Goal: Entertainment & Leisure: Consume media (video, audio)

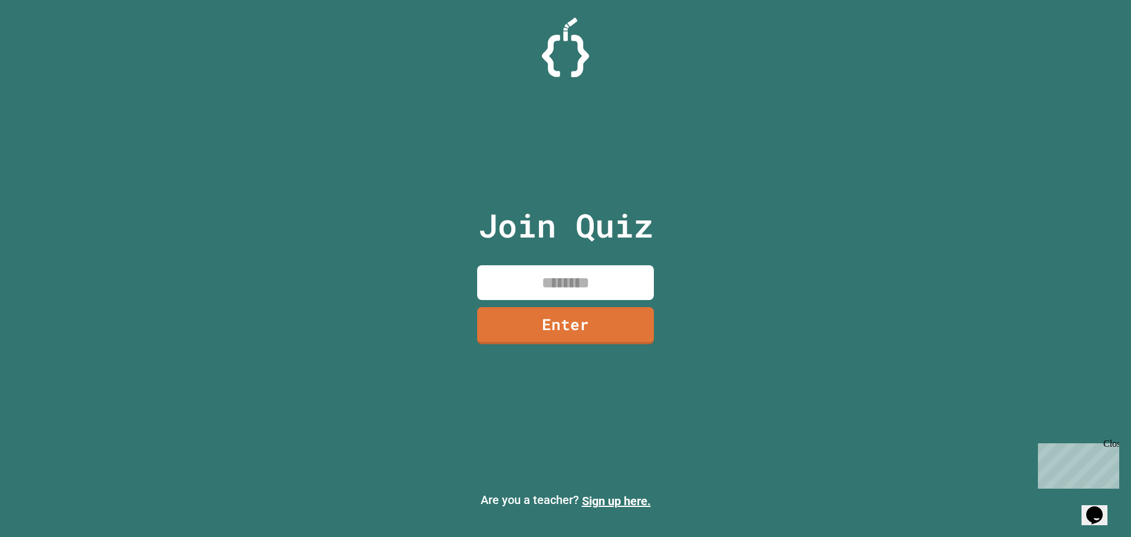
drag, startPoint x: 556, startPoint y: 288, endPoint x: 577, endPoint y: 290, distance: 21.3
click at [557, 288] on input at bounding box center [565, 282] width 177 height 35
type input "********"
click at [581, 313] on link "Enter" at bounding box center [566, 323] width 170 height 39
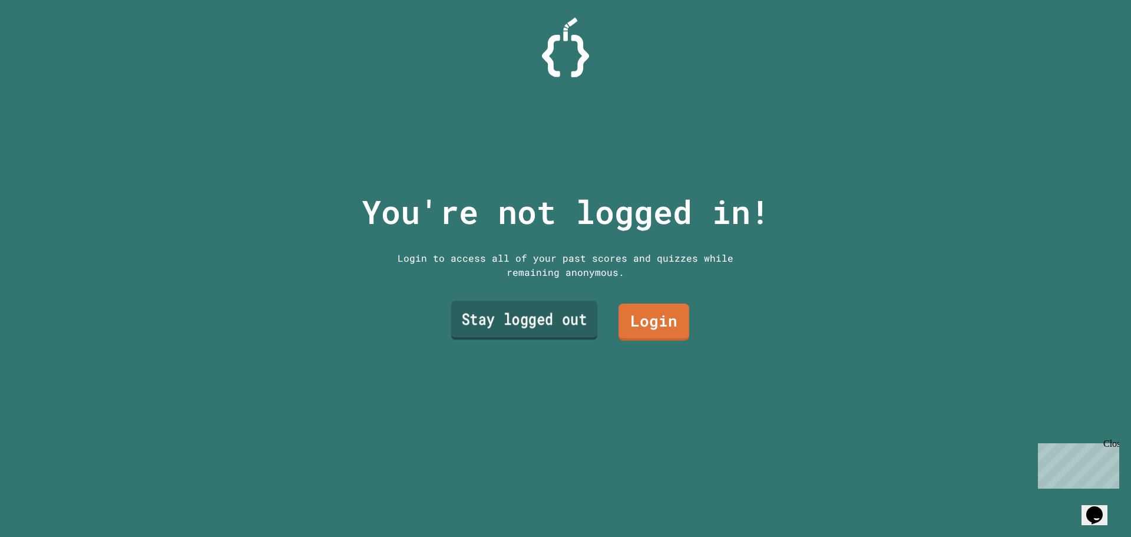
click at [511, 302] on link "Stay logged out" at bounding box center [524, 319] width 147 height 39
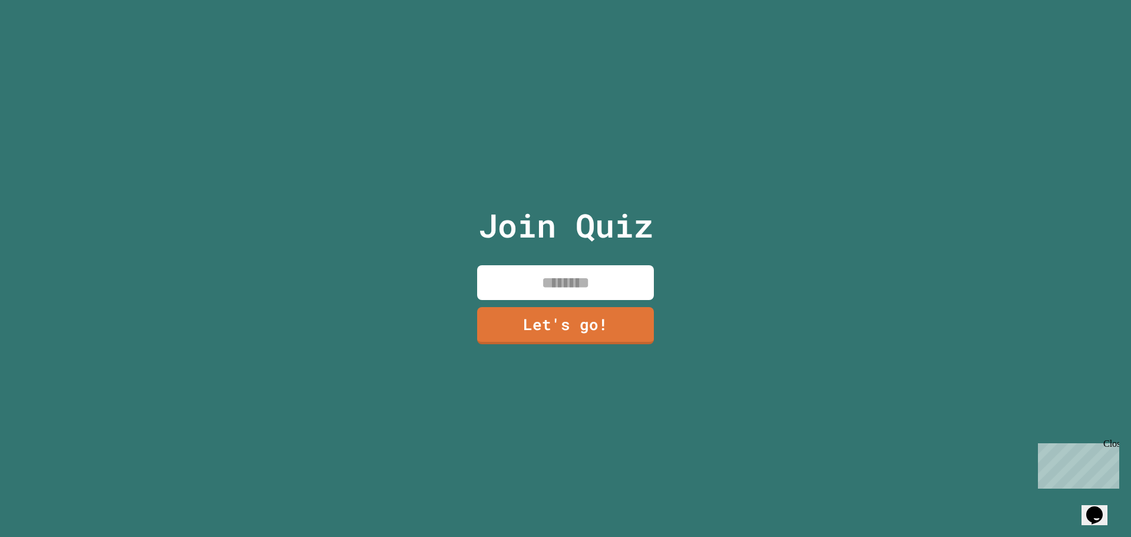
drag, startPoint x: 561, startPoint y: 274, endPoint x: 564, endPoint y: 306, distance: 31.9
click at [561, 288] on input at bounding box center [565, 282] width 177 height 35
type input "****"
click at [595, 322] on link "Let's go!" at bounding box center [565, 324] width 178 height 38
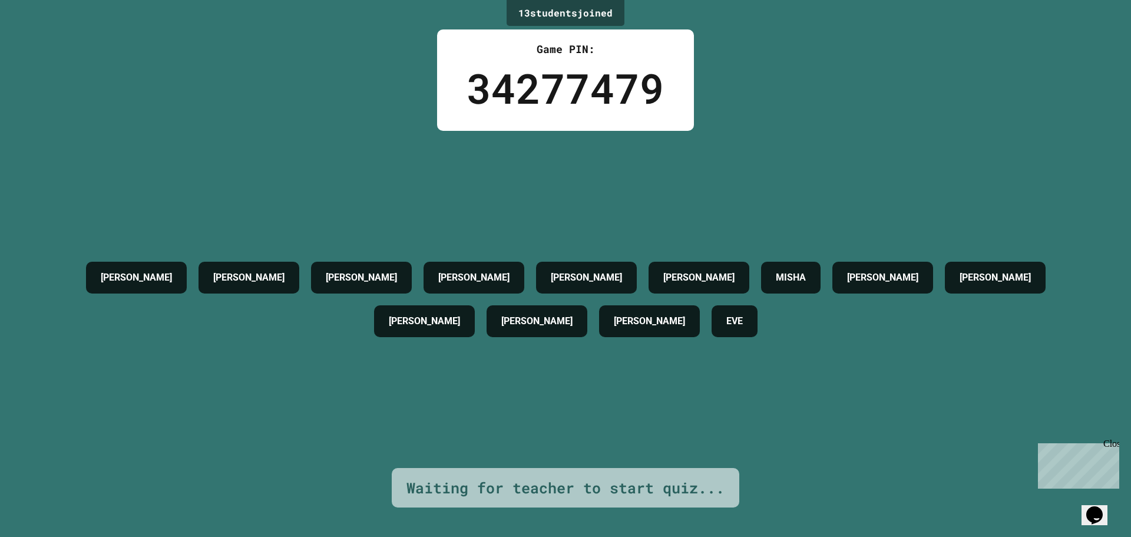
click at [1110, 441] on div "Close" at bounding box center [1110, 445] width 15 height 15
drag, startPoint x: 809, startPoint y: 327, endPoint x: 674, endPoint y: 313, distance: 135.6
click at [674, 313] on div "[PERSON_NAME] [PERSON_NAME] [PERSON_NAME] [PERSON_NAME] MISHA [PERSON_NAME] [PE…" at bounding box center [565, 299] width 1072 height 87
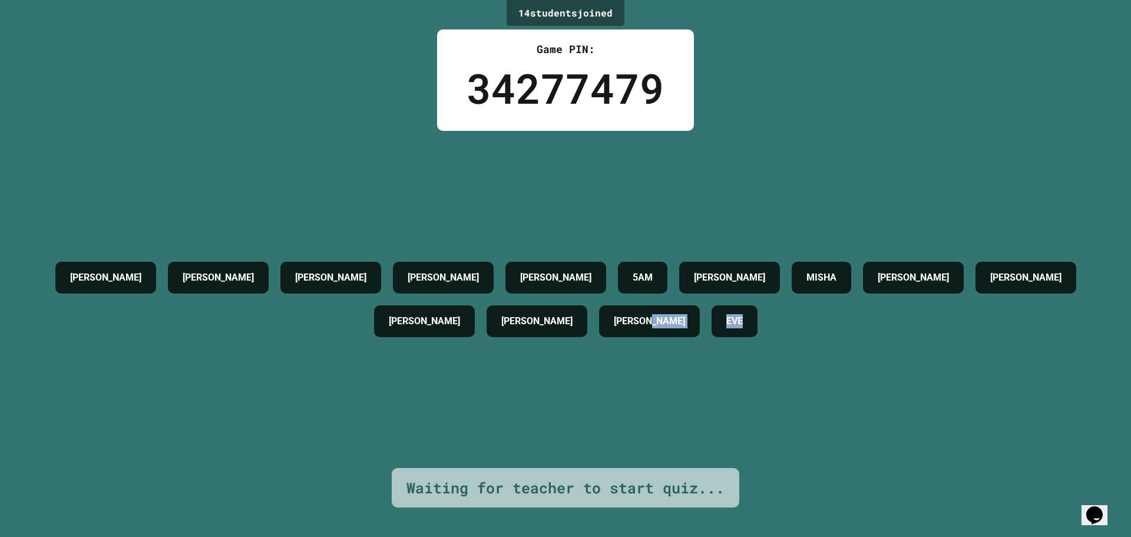
click at [832, 315] on div "[PERSON_NAME] [PERSON_NAME] [PERSON_NAME] 5AM [PERSON_NAME] [PERSON_NAME] [PERS…" at bounding box center [565, 299] width 1072 height 87
drag, startPoint x: 787, startPoint y: 388, endPoint x: 771, endPoint y: 434, distance: 49.2
click at [787, 394] on div "[PERSON_NAME] [PERSON_NAME] [PERSON_NAME] 5AM [PERSON_NAME] [PERSON_NAME] [PERS…" at bounding box center [565, 299] width 1072 height 337
click at [1104, 514] on icon "Opens Chat This icon Opens the chat window." at bounding box center [1094, 514] width 19 height 19
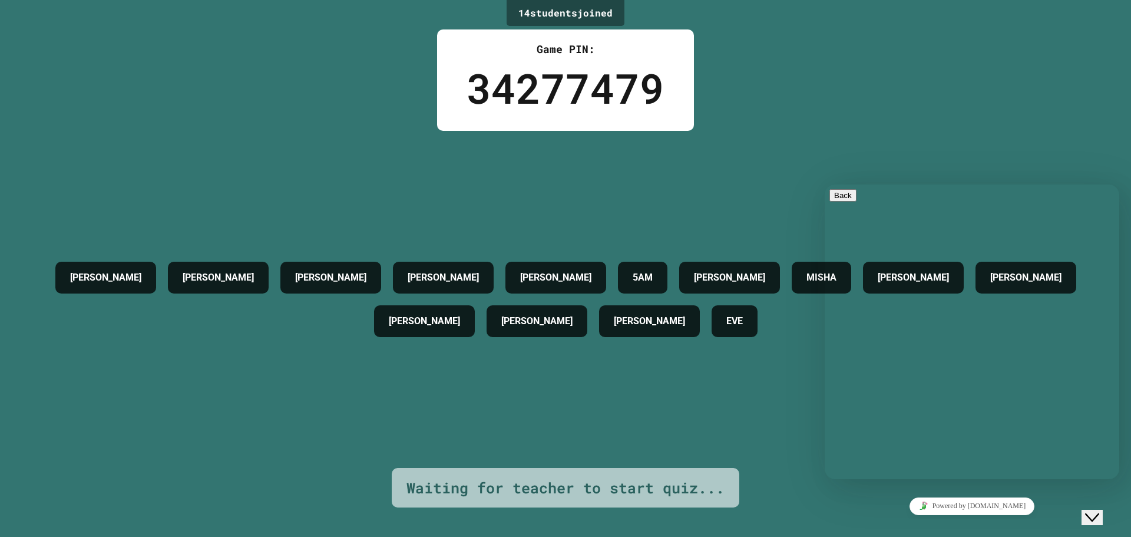
click at [1099, 510] on div "Close Chat This icon closes the chat window." at bounding box center [1092, 517] width 14 height 14
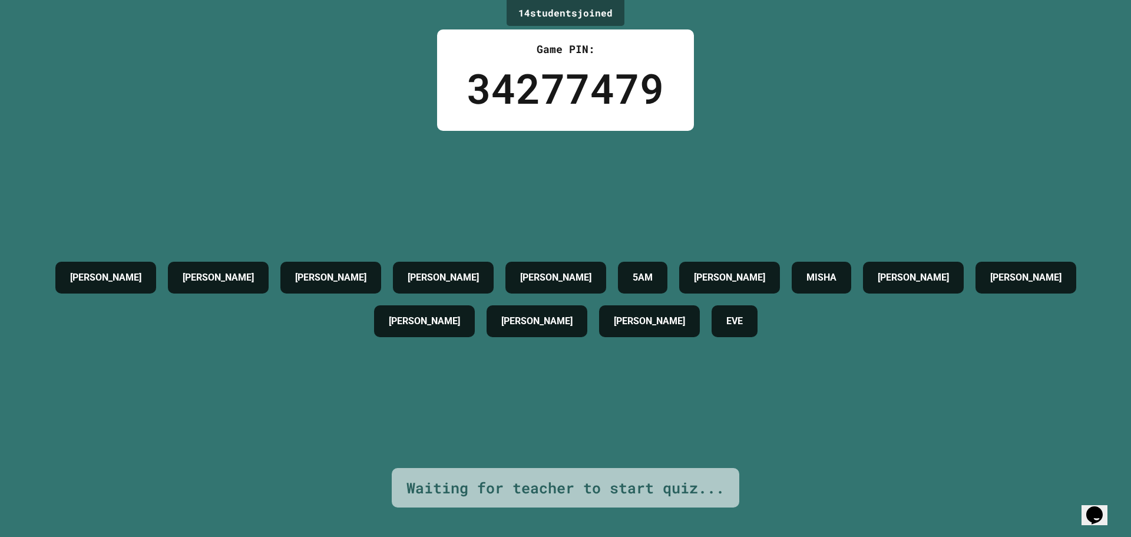
click at [1104, 509] on icon "Opens Chat This icon Opens the chat window." at bounding box center [1094, 514] width 19 height 19
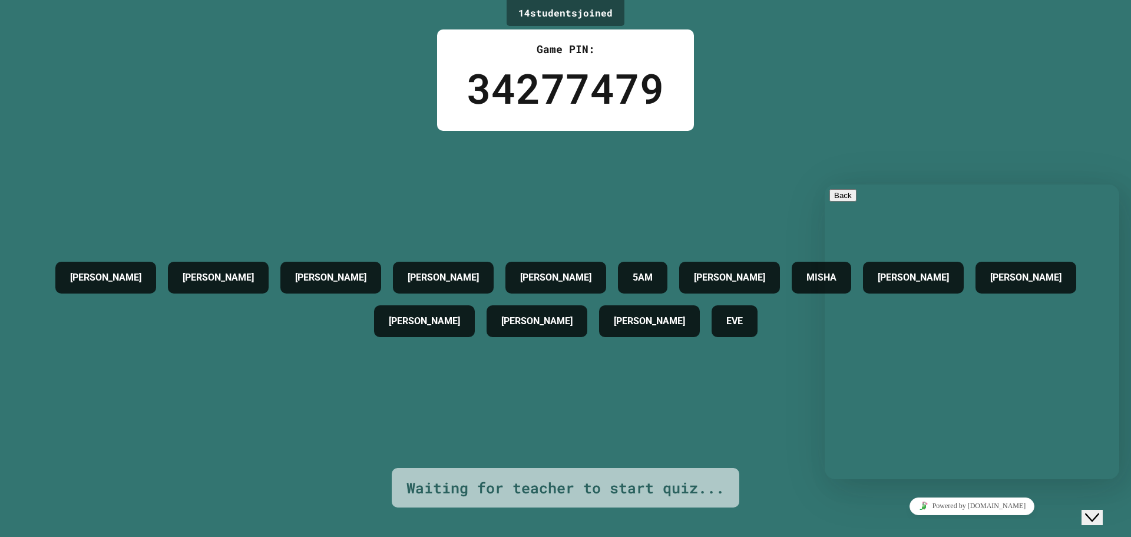
click at [1101, 509] on button "Close Chat This icon closes the chat window." at bounding box center [1091, 516] width 21 height 15
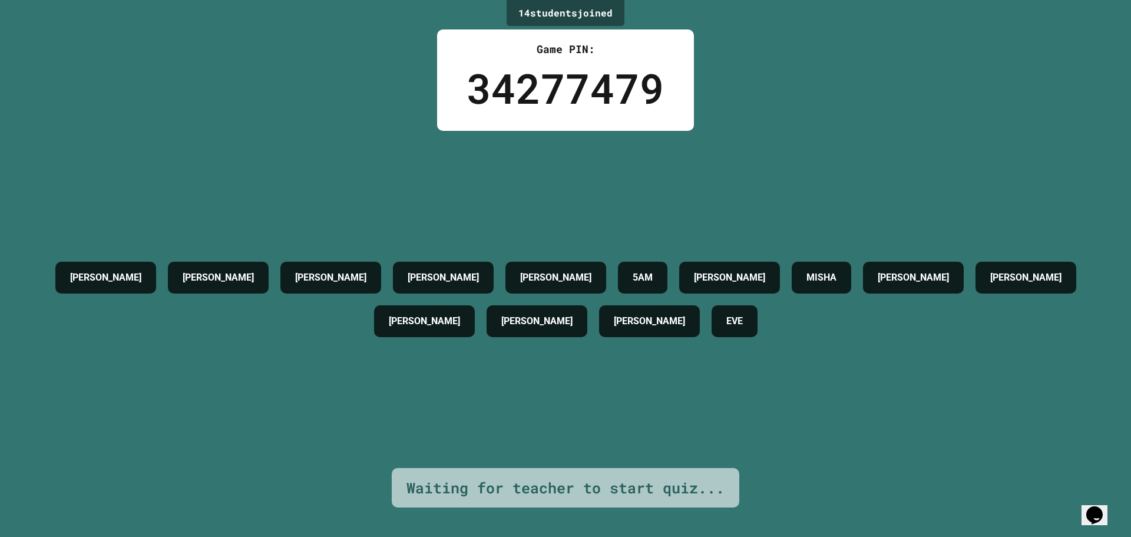
click at [552, 330] on div "[PERSON_NAME] [PERSON_NAME] [PERSON_NAME] 5AM [PERSON_NAME] [PERSON_NAME] [PERS…" at bounding box center [565, 299] width 1072 height 87
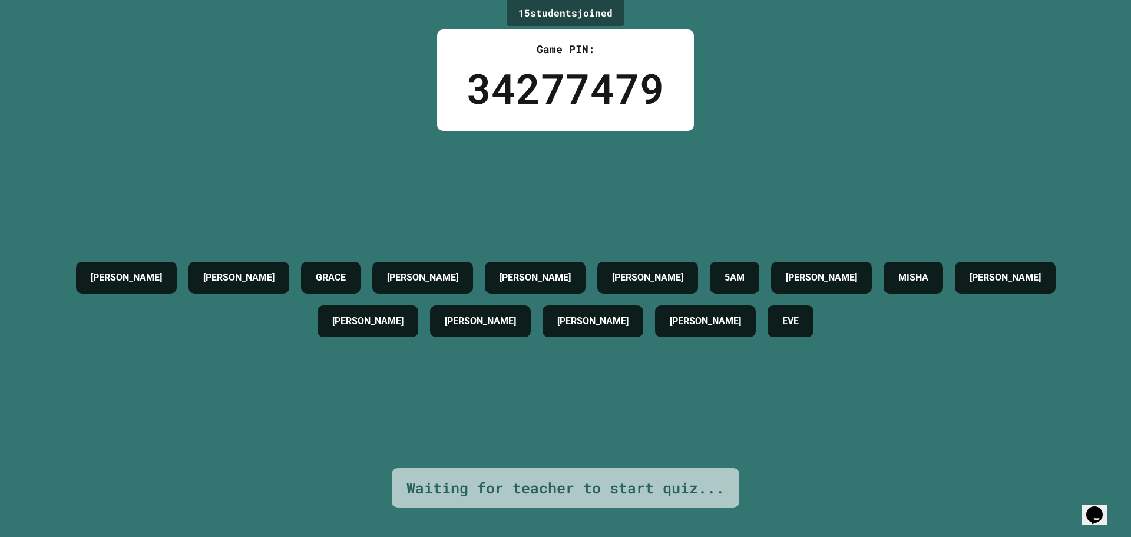
drag, startPoint x: 468, startPoint y: 42, endPoint x: 451, endPoint y: 113, distance: 72.7
click at [467, 63] on div "Game PIN: 34277479" at bounding box center [565, 79] width 257 height 101
click at [634, 200] on div "[PERSON_NAME] [PERSON_NAME] [PERSON_NAME] [PERSON_NAME] 5AM [PERSON_NAME] MISHA…" at bounding box center [565, 299] width 1072 height 337
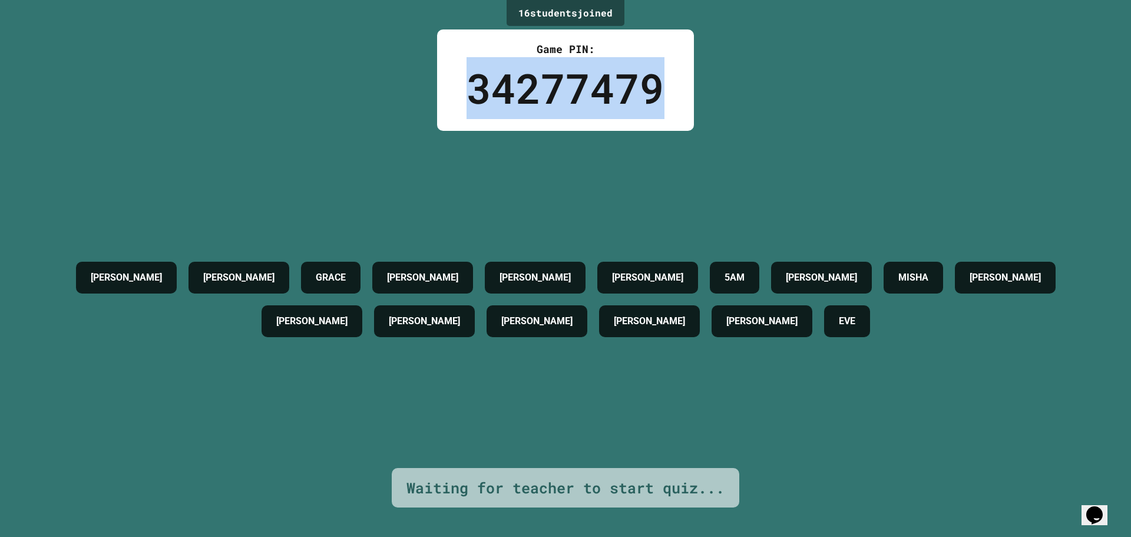
drag, startPoint x: 466, startPoint y: 91, endPoint x: 714, endPoint y: 92, distance: 248.5
click at [713, 90] on div "16 student s joined Game PIN: 34277479 [PERSON_NAME] [PERSON_NAME] [PERSON_NAME…" at bounding box center [565, 268] width 1131 height 537
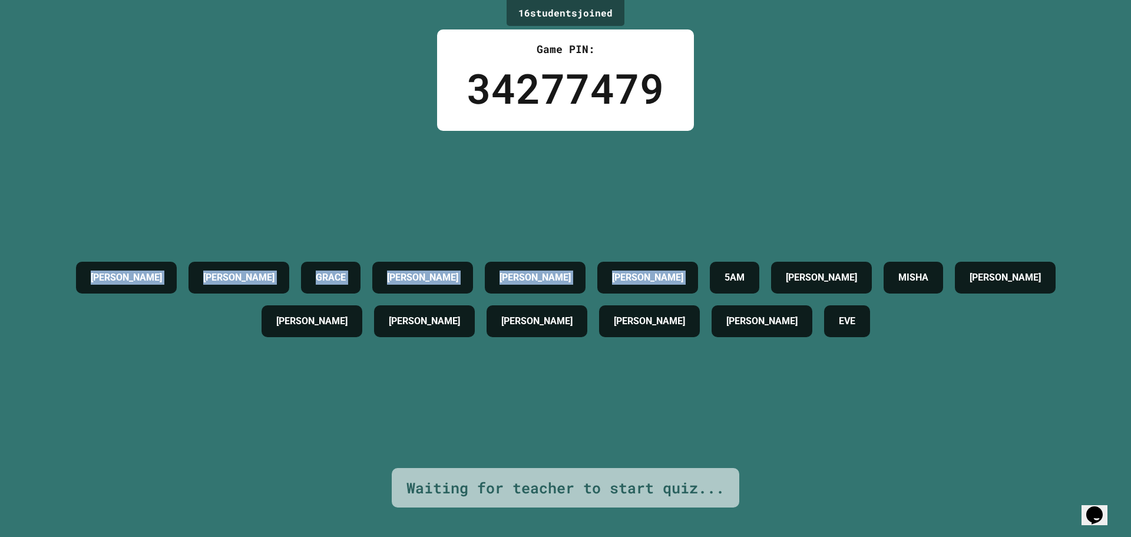
drag, startPoint x: 734, startPoint y: 127, endPoint x: 714, endPoint y: 94, distance: 39.1
click at [714, 94] on div "16 student s joined Game PIN: 34277479 [PERSON_NAME] [PERSON_NAME] [PERSON_NAME…" at bounding box center [565, 268] width 1131 height 537
click at [346, 276] on h4 "GRACE" at bounding box center [331, 277] width 30 height 14
click at [468, 396] on div "[PERSON_NAME] [PERSON_NAME] [PERSON_NAME] [PERSON_NAME] 5AM [PERSON_NAME] [PERS…" at bounding box center [565, 299] width 1072 height 337
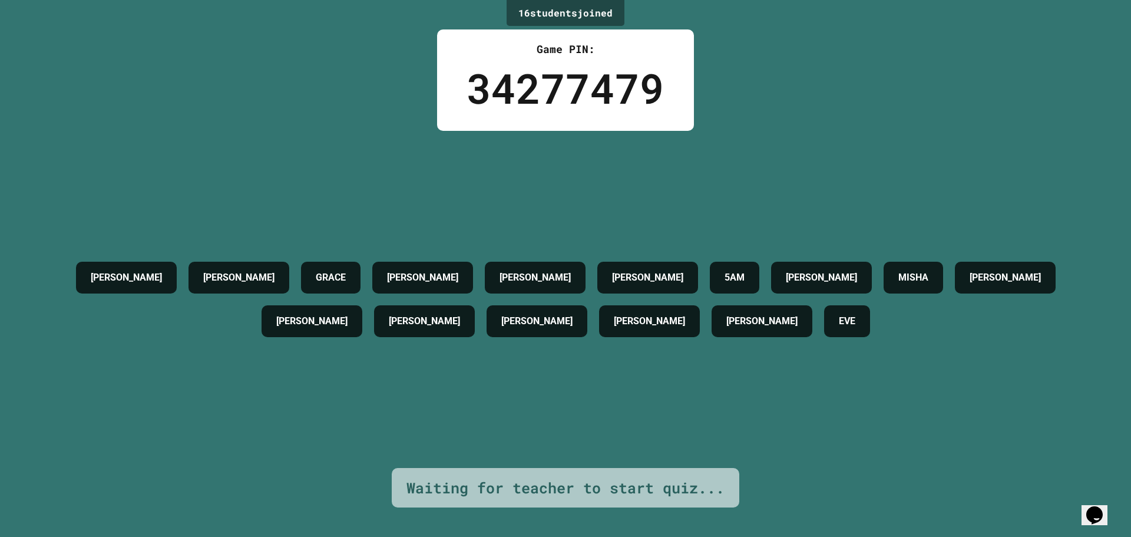
click at [300, 175] on div "[PERSON_NAME] [PERSON_NAME] [PERSON_NAME] [PERSON_NAME] 5AM [PERSON_NAME] [PERS…" at bounding box center [565, 299] width 1072 height 337
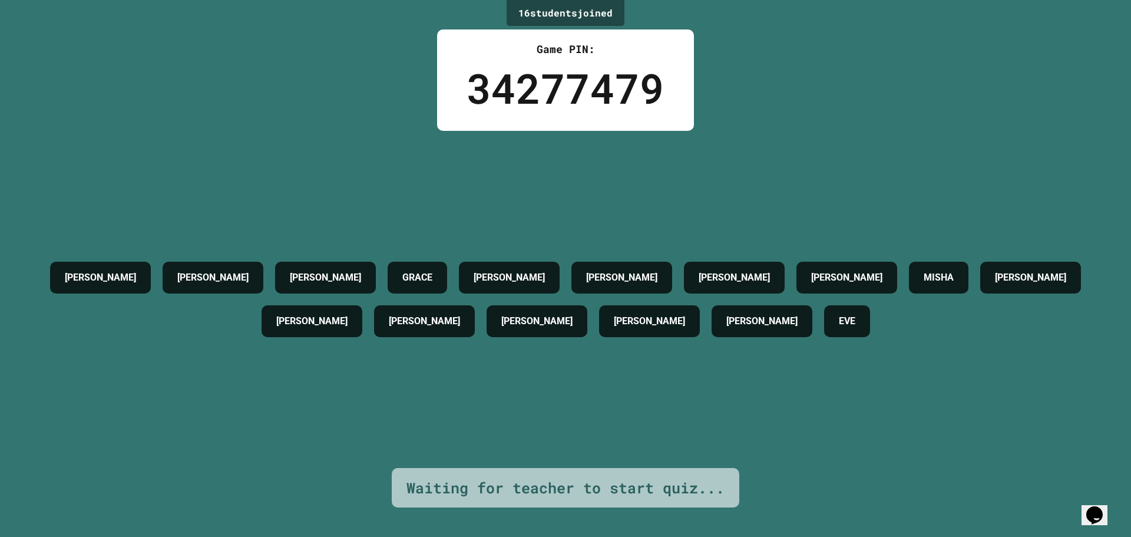
click at [564, 316] on h4 "[PERSON_NAME]" at bounding box center [536, 321] width 71 height 14
click at [550, 396] on div "[PERSON_NAME] [PERSON_NAME] [PERSON_NAME] [PERSON_NAME] [PERSON_NAME] MISHA [PE…" at bounding box center [565, 299] width 1072 height 337
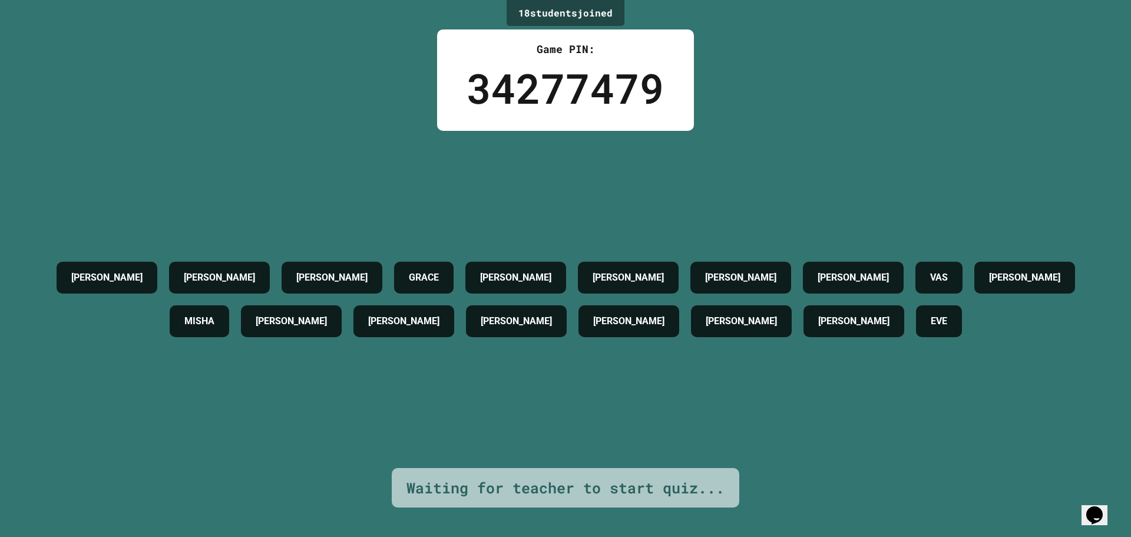
click at [605, 11] on div "18 student s joined" at bounding box center [566, 13] width 118 height 26
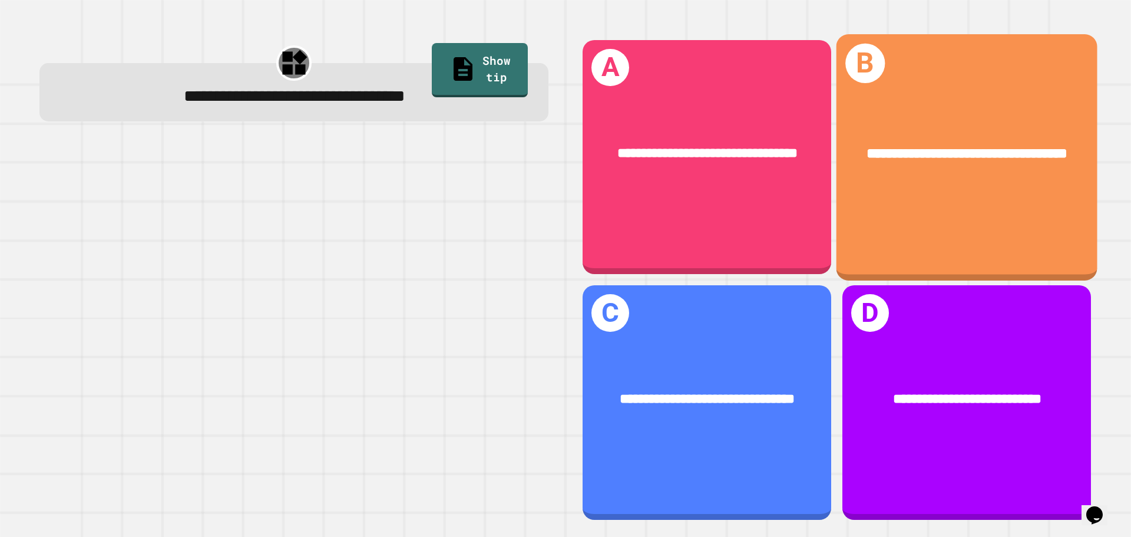
click at [935, 204] on div "**********" at bounding box center [966, 157] width 261 height 246
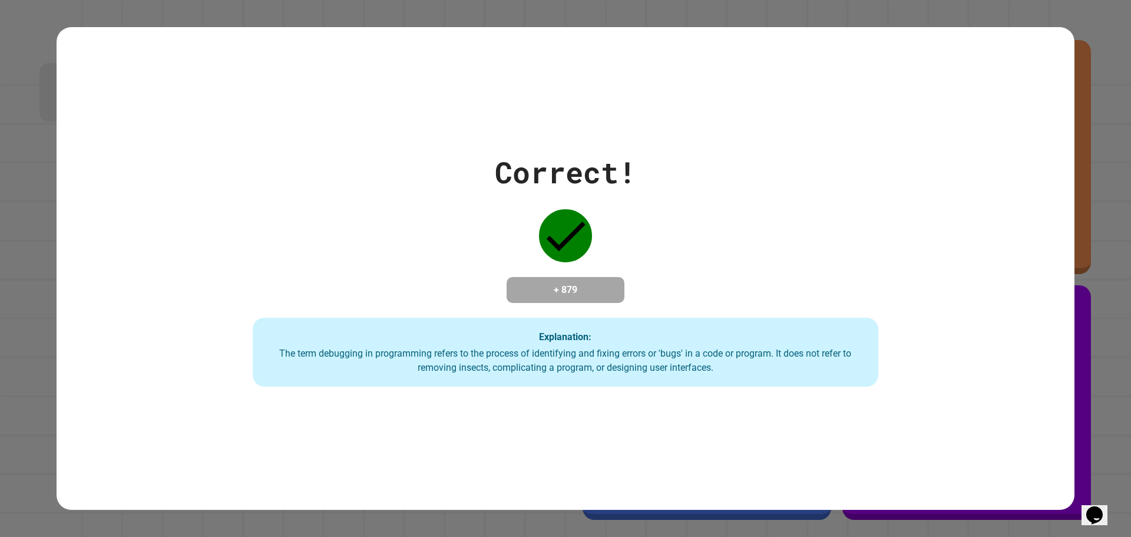
drag, startPoint x: 825, startPoint y: 278, endPoint x: 787, endPoint y: 319, distance: 55.5
click at [787, 319] on div "Correct! + 879 Explanation: The term debugging in programming refers to the pro…" at bounding box center [565, 268] width 893 height 237
drag, startPoint x: 491, startPoint y: 154, endPoint x: 464, endPoint y: 167, distance: 30.6
click at [464, 167] on div "Correct! + 879 Explanation: The term debugging in programming refers to the pro…" at bounding box center [565, 268] width 893 height 237
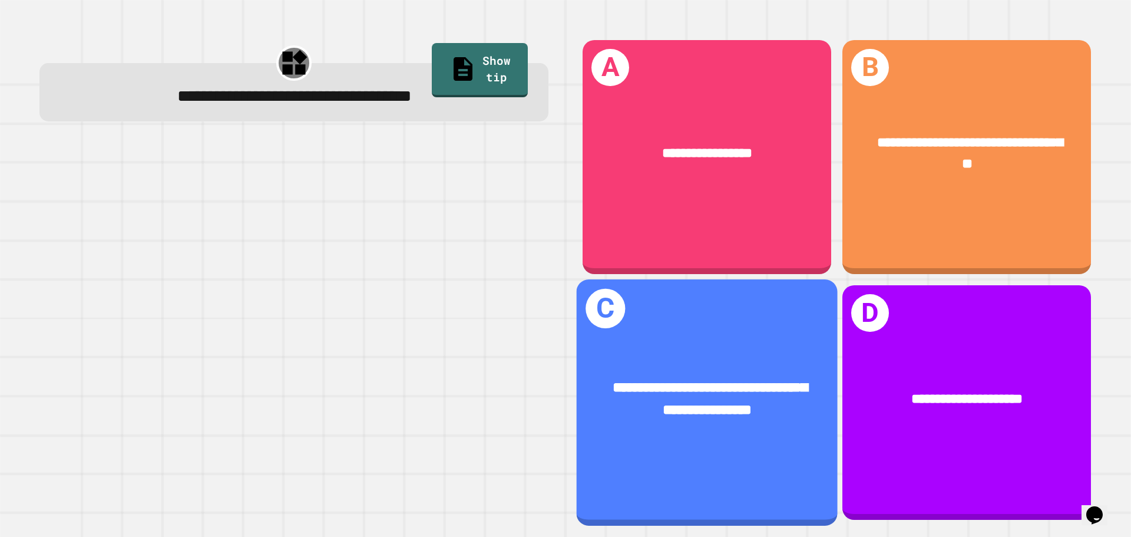
click at [757, 353] on div "**********" at bounding box center [707, 399] width 261 height 101
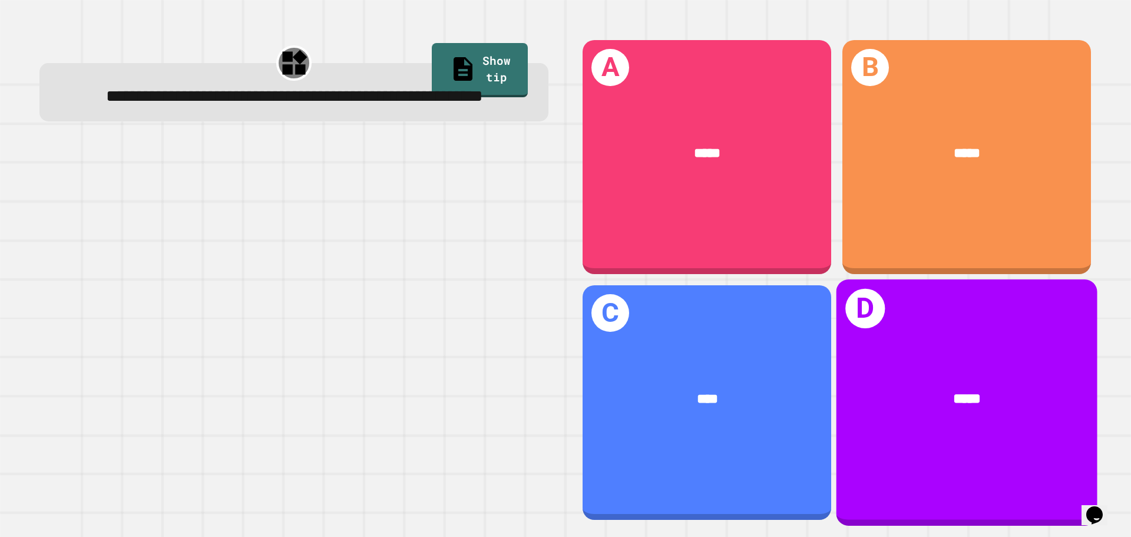
click at [923, 360] on div "*****" at bounding box center [966, 399] width 261 height 79
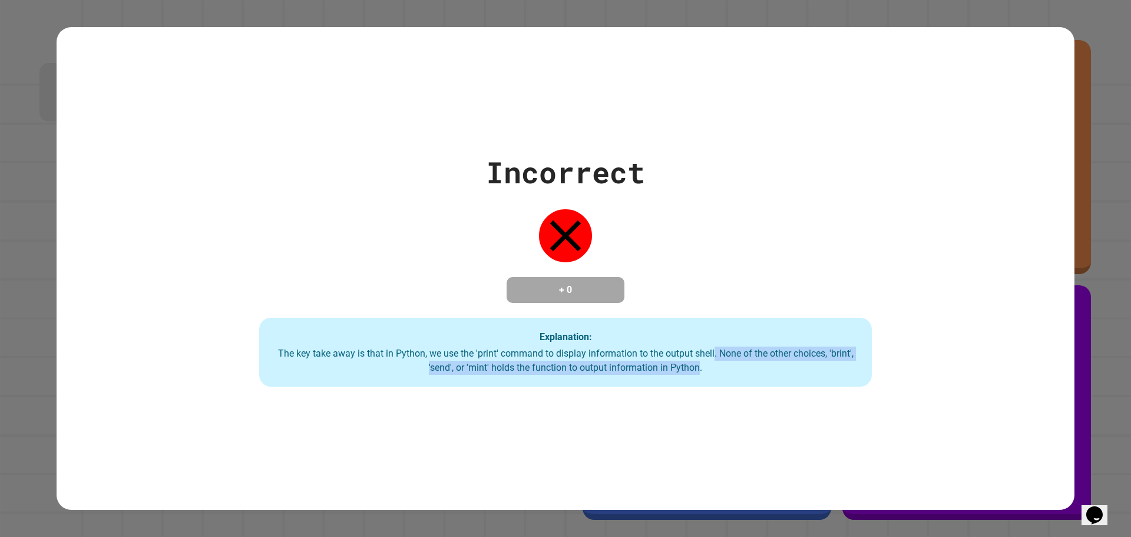
drag, startPoint x: 709, startPoint y: 356, endPoint x: 691, endPoint y: 363, distance: 19.0
click at [692, 363] on div "The key take away is that in Python, we use the 'print' command to display info…" at bounding box center [565, 360] width 589 height 28
click at [734, 387] on div "Explanation: The key take away is that in Python, we use the 'print' command to…" at bounding box center [565, 351] width 613 height 69
drag, startPoint x: 701, startPoint y: 366, endPoint x: 893, endPoint y: 421, distance: 200.2
click at [893, 421] on div "Incorrect + 0 Explanation: The key take away is that in Python, we use the 'pri…" at bounding box center [566, 268] width 1018 height 483
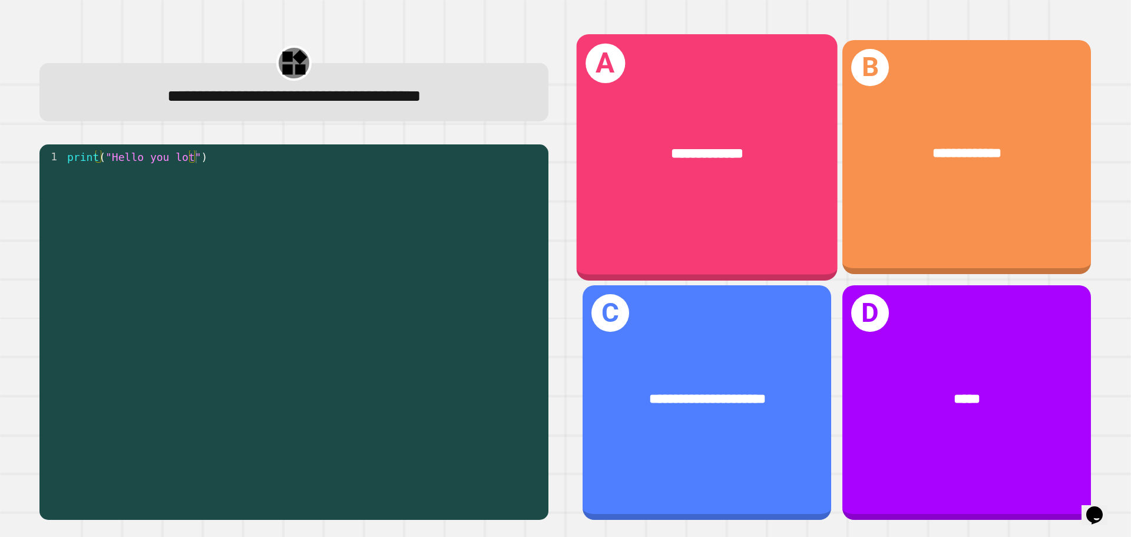
click at [775, 219] on div "**********" at bounding box center [707, 157] width 261 height 246
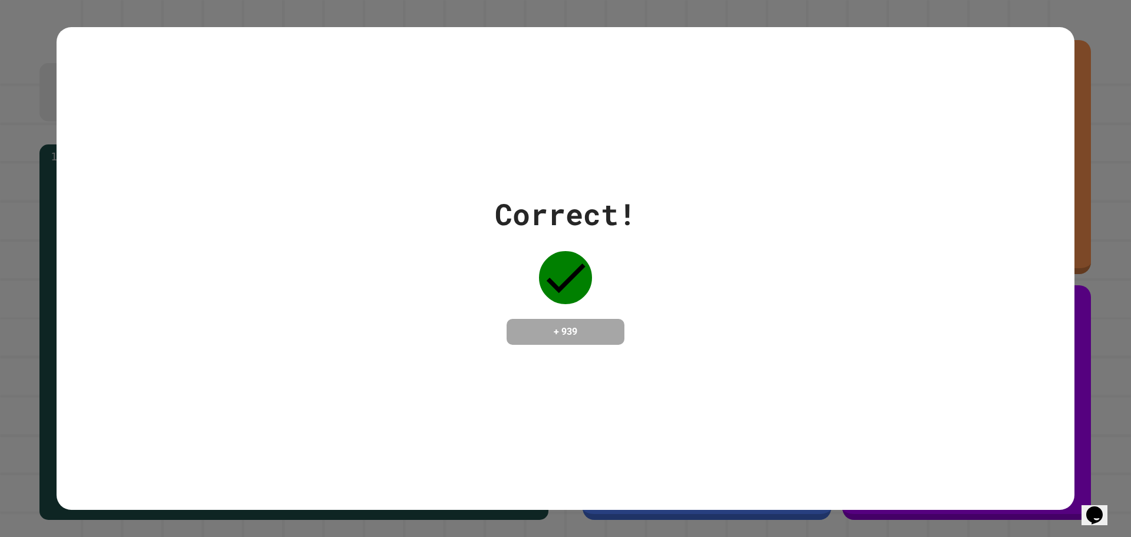
drag, startPoint x: 713, startPoint y: 360, endPoint x: 437, endPoint y: 456, distance: 292.2
click at [614, 436] on div "Correct! + 939" at bounding box center [566, 268] width 1018 height 483
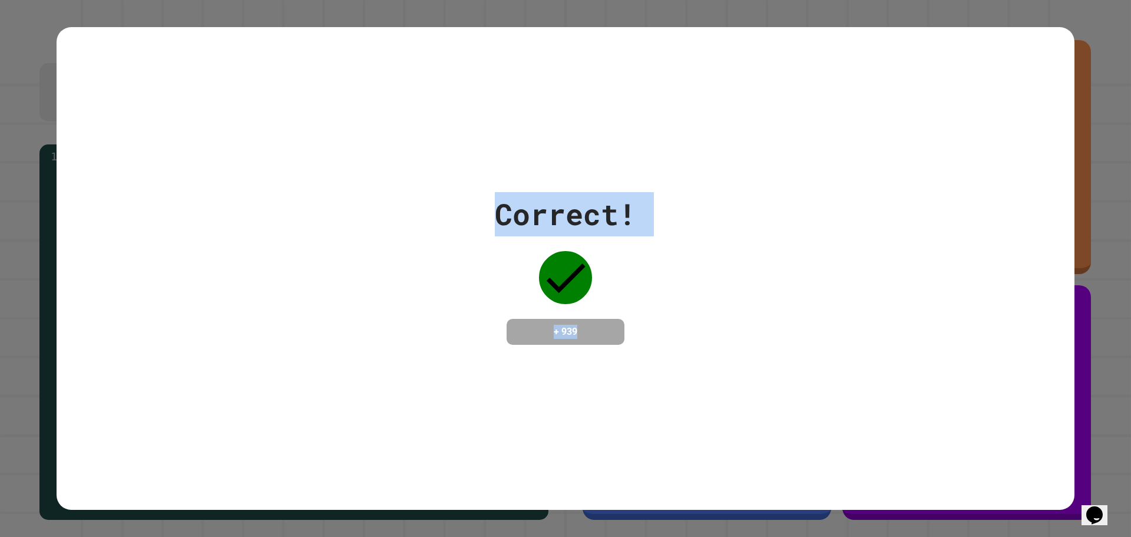
drag, startPoint x: 703, startPoint y: 318, endPoint x: 485, endPoint y: 184, distance: 255.7
click at [482, 181] on div "Correct! + 939" at bounding box center [566, 268] width 1018 height 483
click at [836, 334] on div "Correct! + 939" at bounding box center [566, 268] width 1018 height 153
click at [706, 323] on div "Correct! + 939" at bounding box center [566, 268] width 1018 height 153
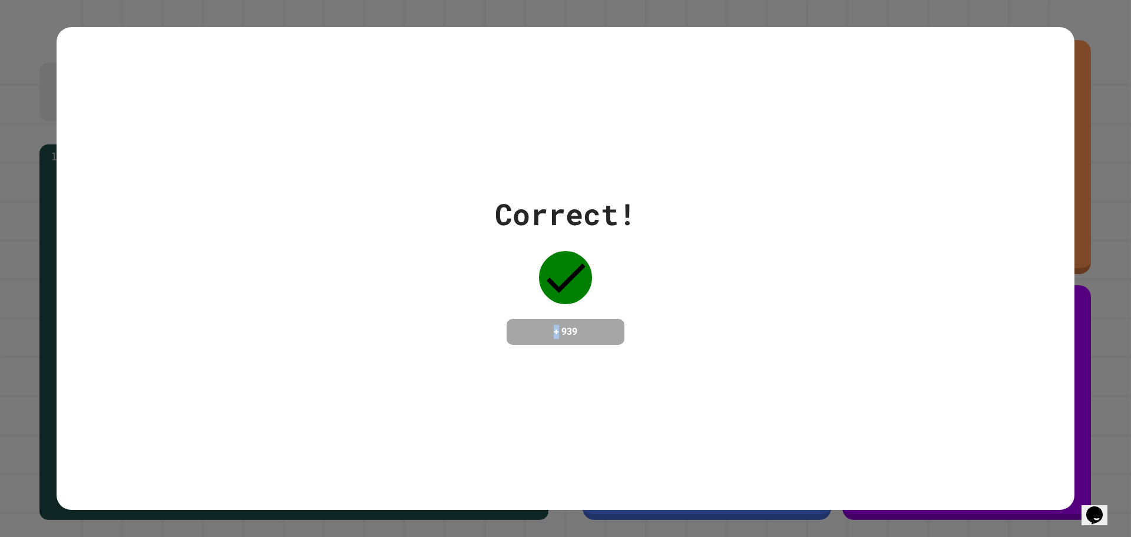
drag, startPoint x: 539, startPoint y: 330, endPoint x: 548, endPoint y: 325, distance: 10.0
click at [549, 329] on h4 "+ 939" at bounding box center [565, 332] width 94 height 14
click at [543, 325] on h4 "+ 939" at bounding box center [565, 332] width 94 height 14
click at [562, 303] on div "Correct! + 939" at bounding box center [565, 268] width 141 height 153
drag, startPoint x: 546, startPoint y: 260, endPoint x: 586, endPoint y: 284, distance: 46.5
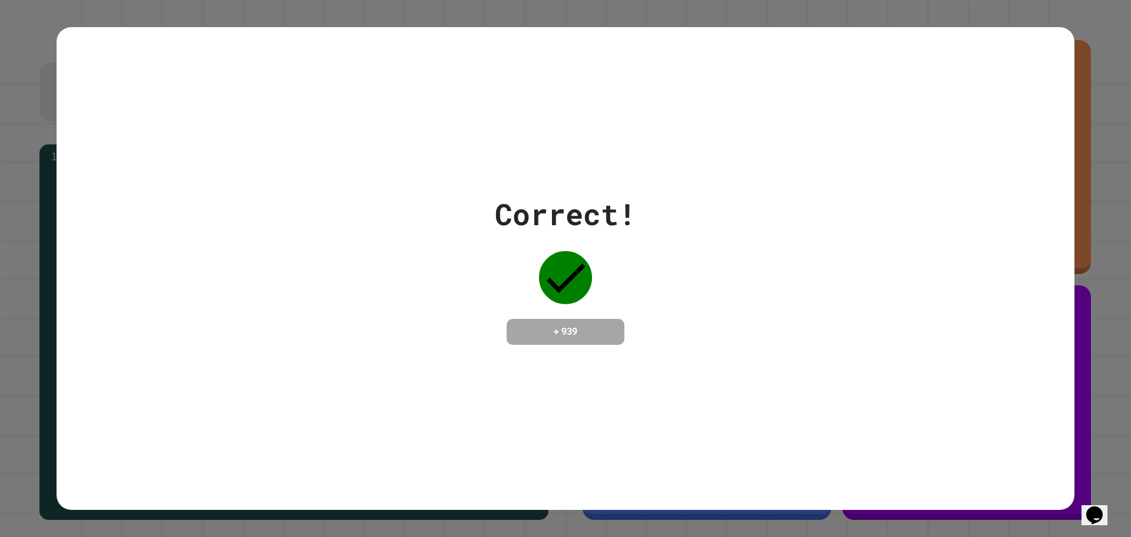
click at [586, 284] on div "Correct! + 939" at bounding box center [565, 268] width 141 height 153
click at [989, 409] on div "Correct! + 939" at bounding box center [566, 268] width 1018 height 483
drag, startPoint x: 572, startPoint y: 317, endPoint x: 600, endPoint y: 331, distance: 31.6
click at [600, 331] on h4 "+ 939" at bounding box center [565, 332] width 94 height 14
click at [646, 335] on div "Correct! + 939" at bounding box center [566, 268] width 1018 height 153
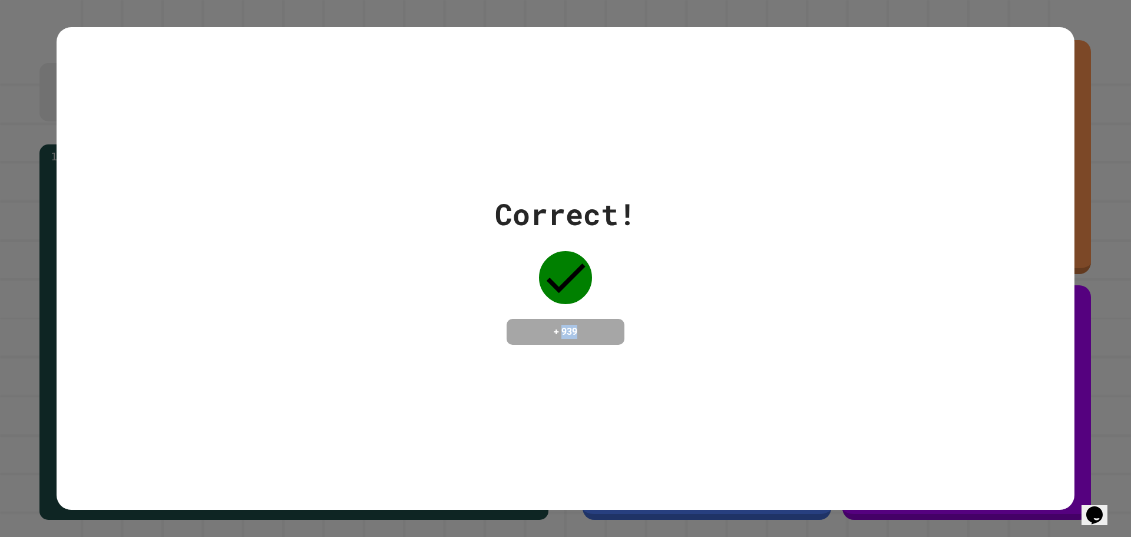
drag, startPoint x: 586, startPoint y: 324, endPoint x: 555, endPoint y: 329, distance: 31.6
click at [555, 329] on h4 "+ 939" at bounding box center [565, 332] width 94 height 14
click at [673, 370] on div "Correct! + 939" at bounding box center [566, 268] width 1018 height 483
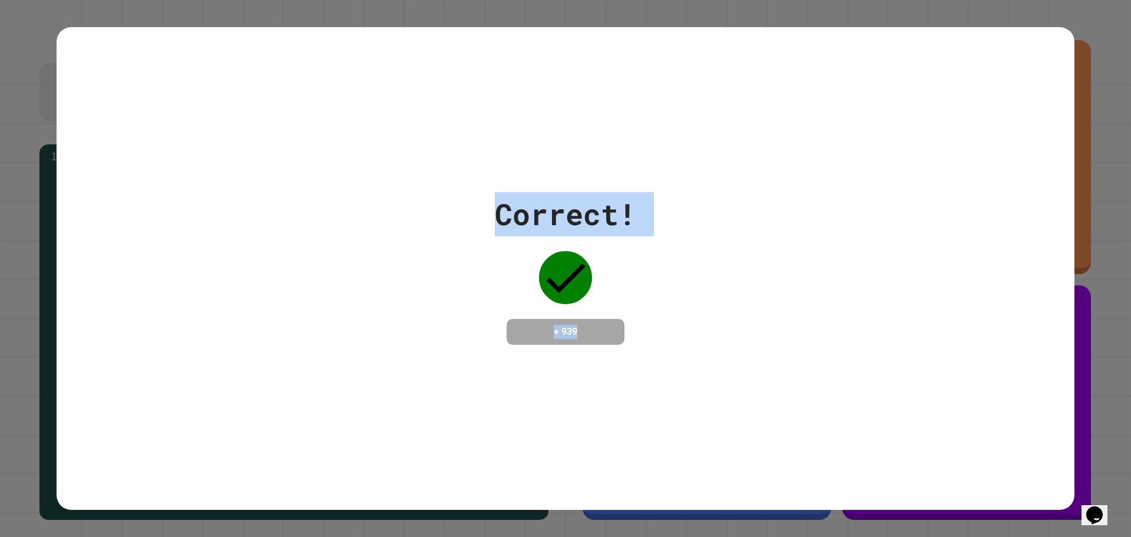
drag, startPoint x: 605, startPoint y: 334, endPoint x: 483, endPoint y: 165, distance: 208.3
click at [481, 167] on div "Correct! + 939" at bounding box center [566, 268] width 1018 height 483
click at [527, 140] on div "Correct! + 939" at bounding box center [566, 268] width 1018 height 483
drag, startPoint x: 483, startPoint y: 206, endPoint x: 670, endPoint y: 220, distance: 187.2
click at [672, 221] on div "Correct! + 939" at bounding box center [566, 268] width 1018 height 153
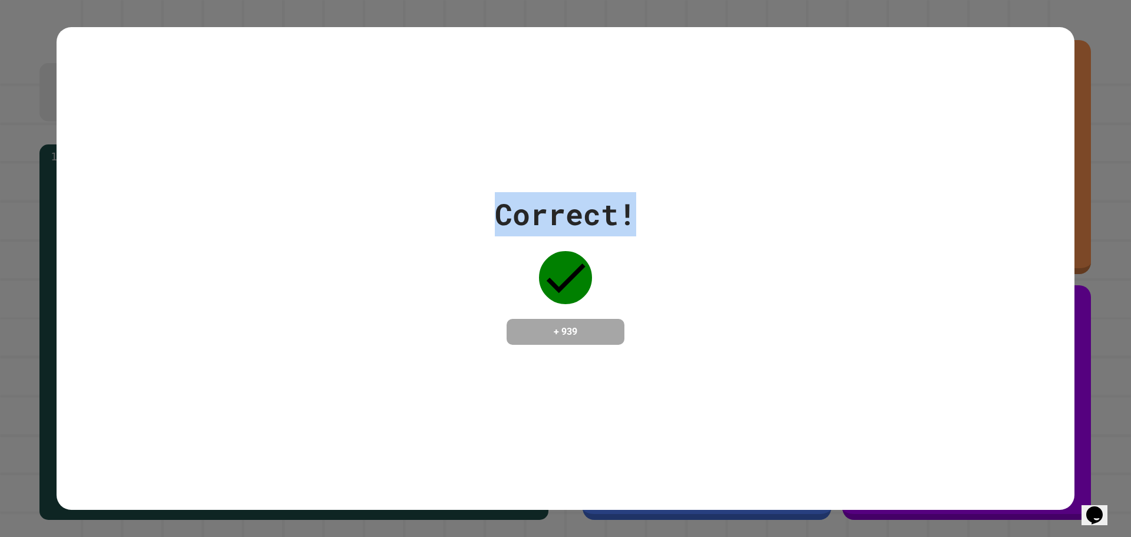
click at [666, 217] on div "Correct! + 939" at bounding box center [566, 268] width 1018 height 153
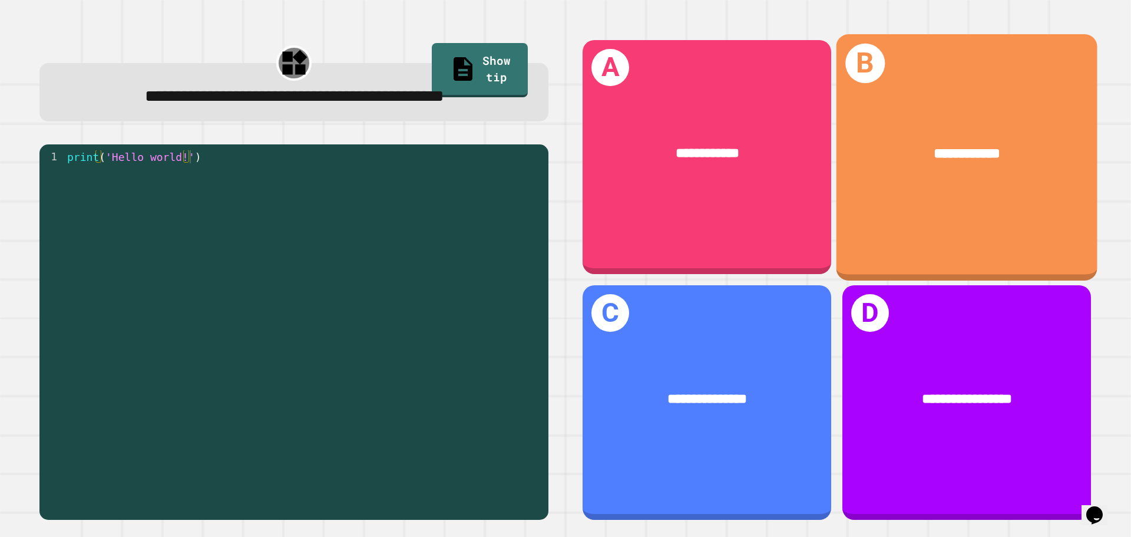
click at [947, 205] on div "**********" at bounding box center [966, 157] width 261 height 246
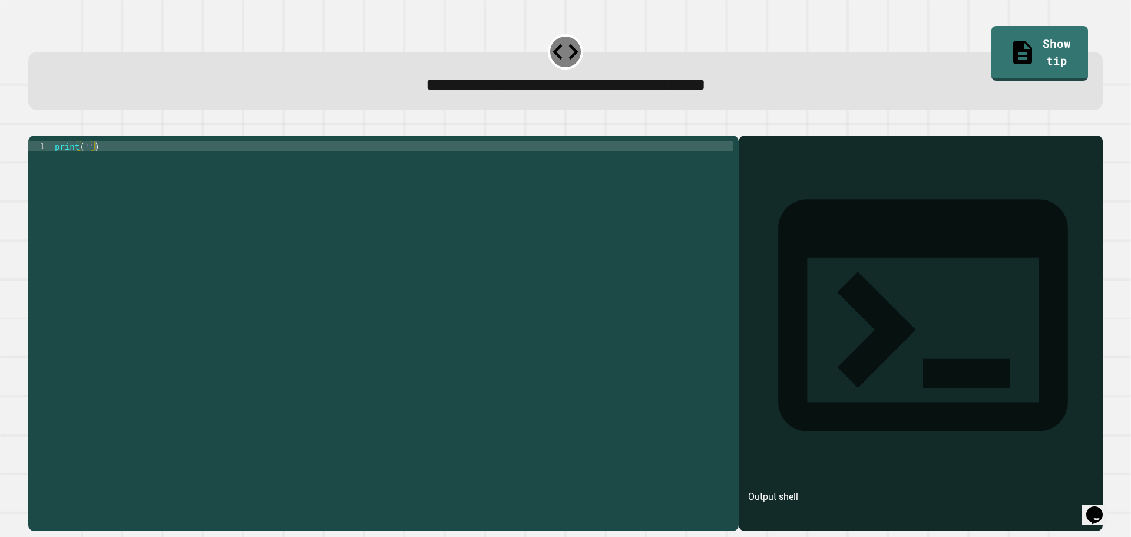
click at [380, 219] on div "print ( '' )" at bounding box center [392, 321] width 680 height 360
click at [77, 162] on div "print ( '' )" at bounding box center [392, 321] width 680 height 360
click at [82, 166] on div "print ( '' )" at bounding box center [392, 321] width 680 height 360
click at [85, 167] on div "print ( '' )" at bounding box center [392, 321] width 680 height 360
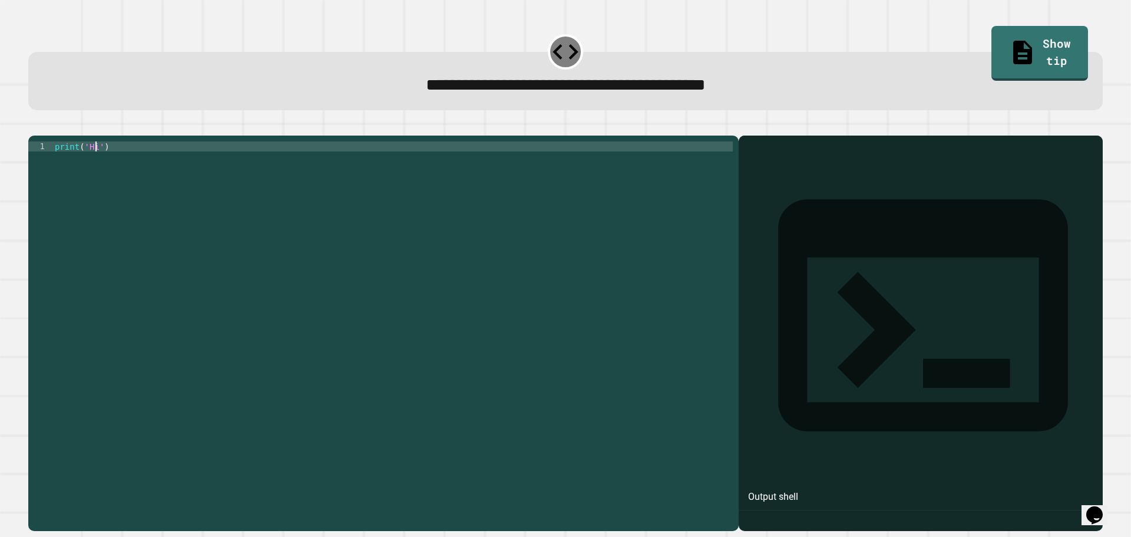
click at [33, 135] on div at bounding box center [565, 128] width 1074 height 14
click at [34, 126] on button "button" at bounding box center [34, 126] width 0 height 0
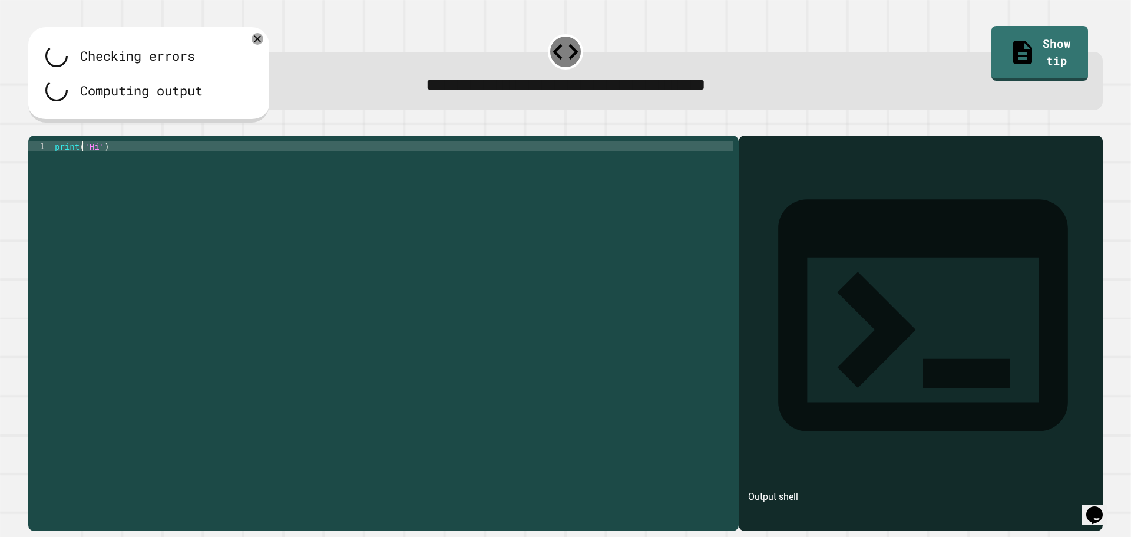
click at [84, 163] on div "print ( 'Hi' )" at bounding box center [392, 321] width 680 height 360
click at [85, 163] on div "print ( 'Hi' )" at bounding box center [392, 321] width 680 height 360
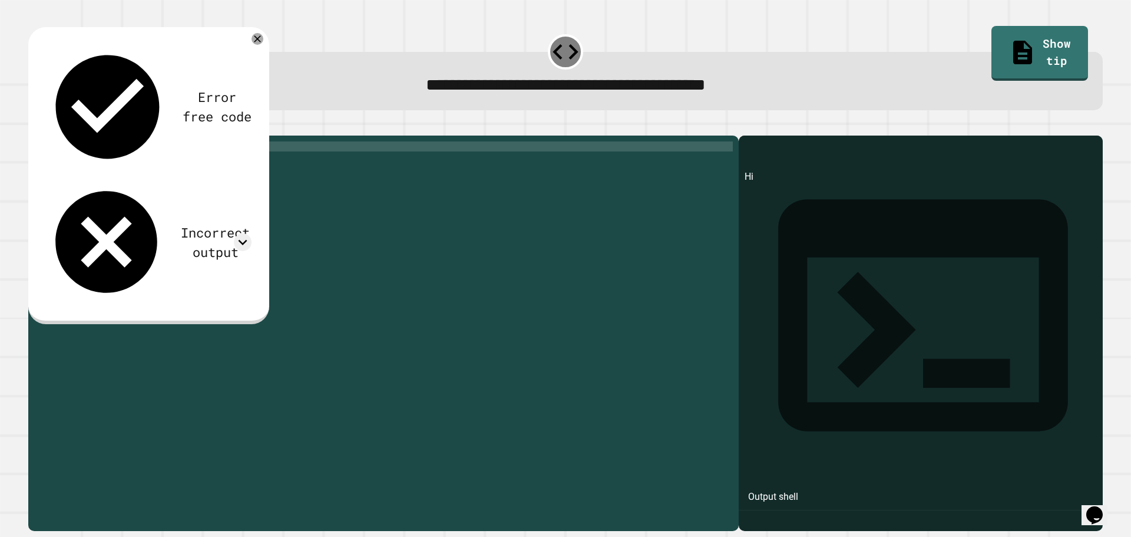
scroll to position [0, 2]
click at [96, 160] on div "print ( "Hi')" at bounding box center [392, 321] width 680 height 360
click at [104, 161] on div "print ( "Hi!')" at bounding box center [392, 321] width 680 height 360
type textarea "**********"
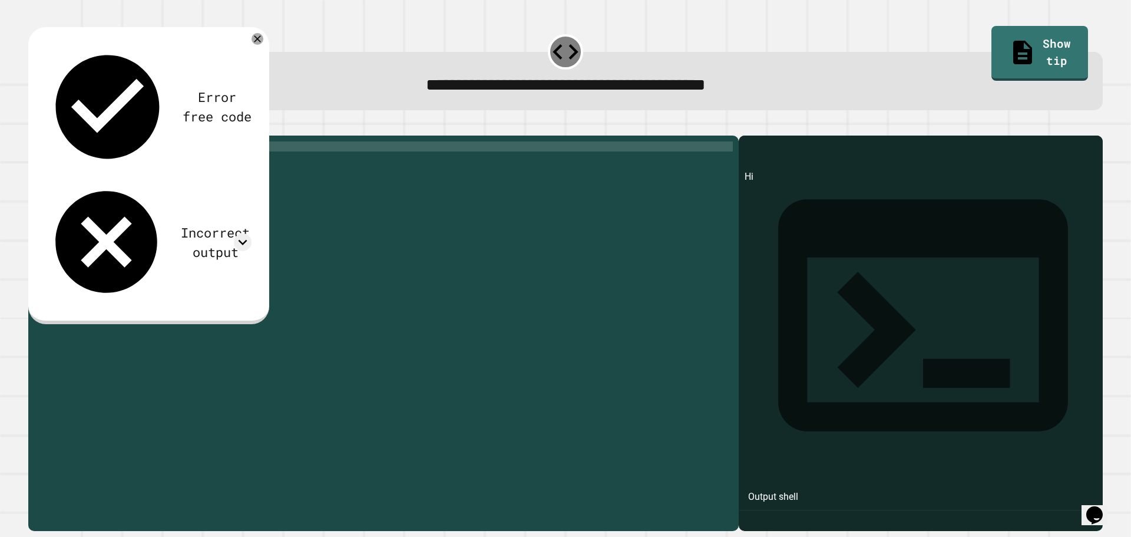
click at [34, 126] on icon "button" at bounding box center [34, 126] width 0 height 0
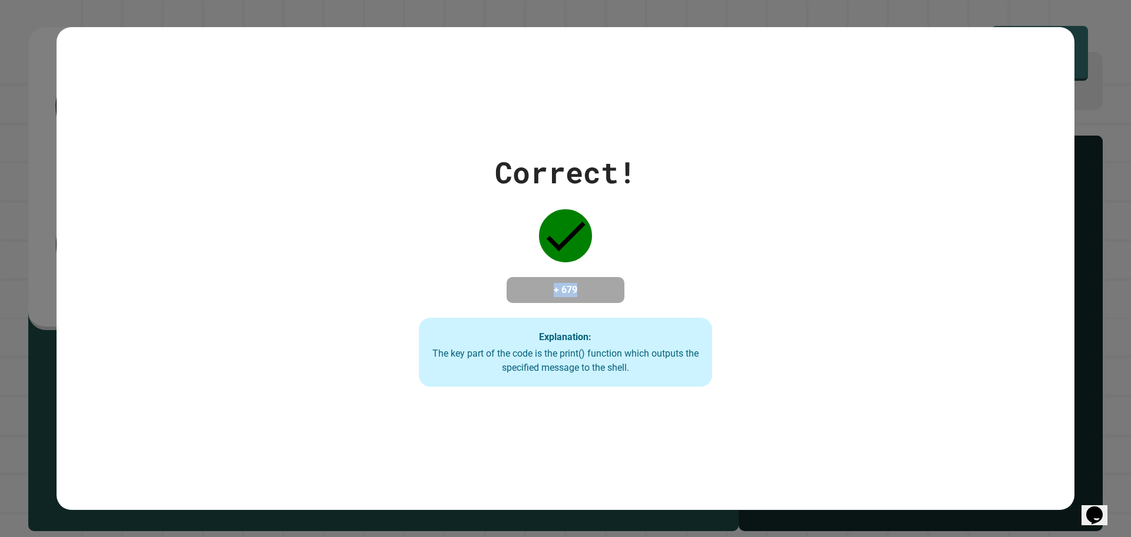
drag, startPoint x: 581, startPoint y: 291, endPoint x: 568, endPoint y: 294, distance: 13.3
click at [544, 291] on h4 "+ 679" at bounding box center [565, 290] width 94 height 14
click at [591, 283] on h4 "+ 679" at bounding box center [565, 290] width 94 height 14
click at [640, 247] on div "Correct! + 679 Explanation: The key part of the code is the print() function wh…" at bounding box center [565, 268] width 419 height 237
drag, startPoint x: 606, startPoint y: 279, endPoint x: 382, endPoint y: 304, distance: 225.8
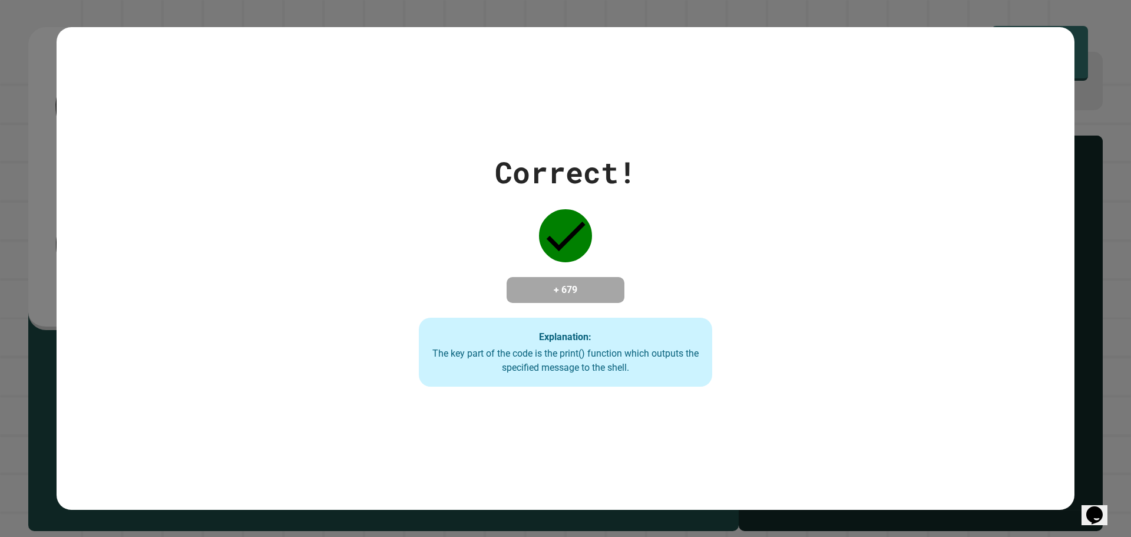
click at [505, 325] on div "Correct! + 679 Explanation: The key part of the code is the print() function wh…" at bounding box center [565, 268] width 419 height 237
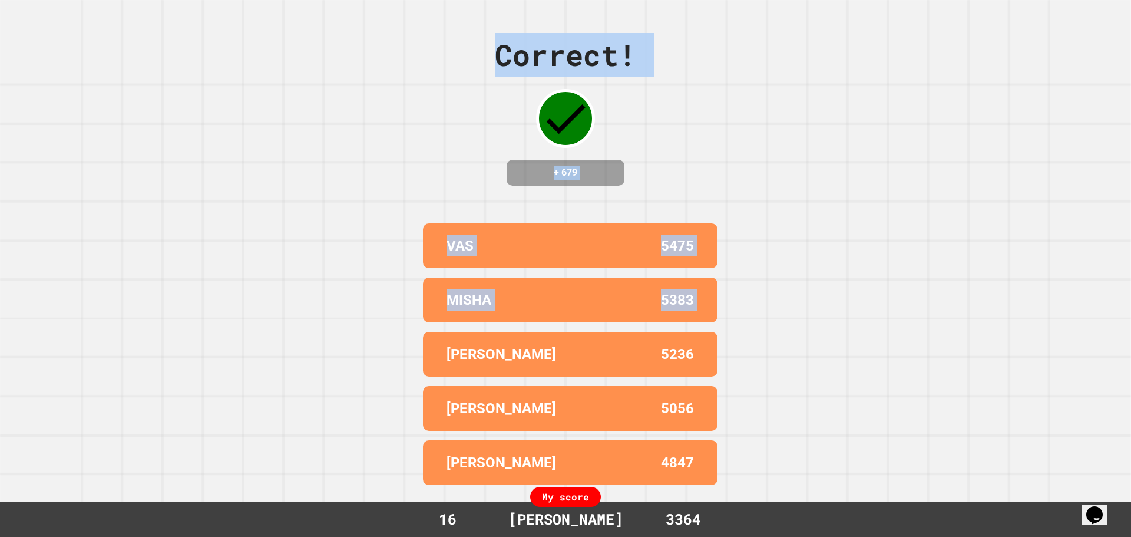
drag, startPoint x: 426, startPoint y: 355, endPoint x: 711, endPoint y: 277, distance: 295.9
click at [812, 254] on div "Correct! + 679 VAS 5475 MISHA 5383 [PERSON_NAME] 5236 [PERSON_NAME] 5056 [PERSO…" at bounding box center [565, 268] width 1131 height 537
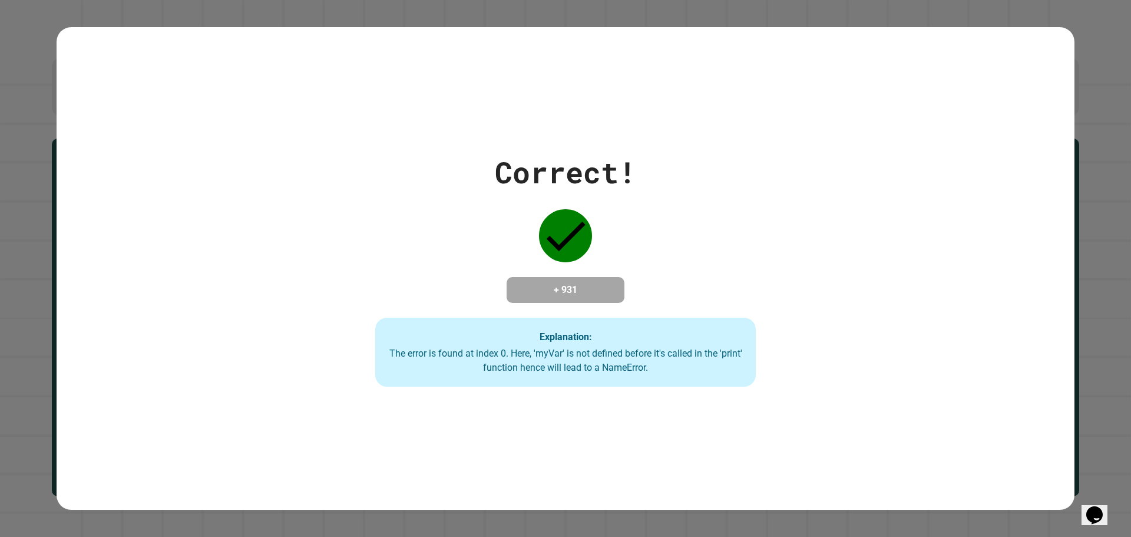
click at [1097, 506] on icon "Chat widget" at bounding box center [1094, 515] width 16 height 18
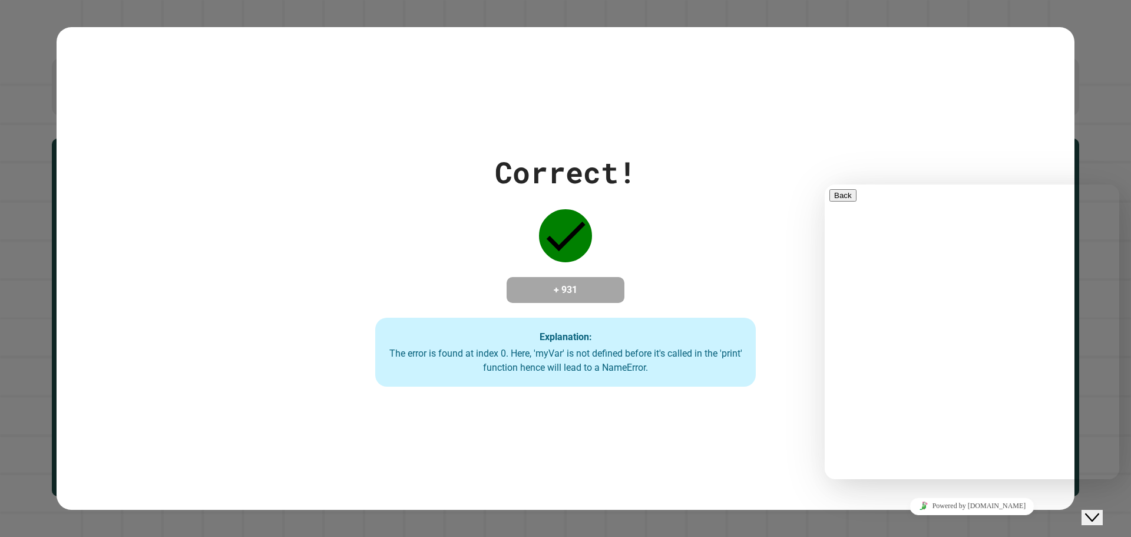
click at [1097, 510] on icon "Close Chat This icon closes the chat window." at bounding box center [1092, 517] width 14 height 14
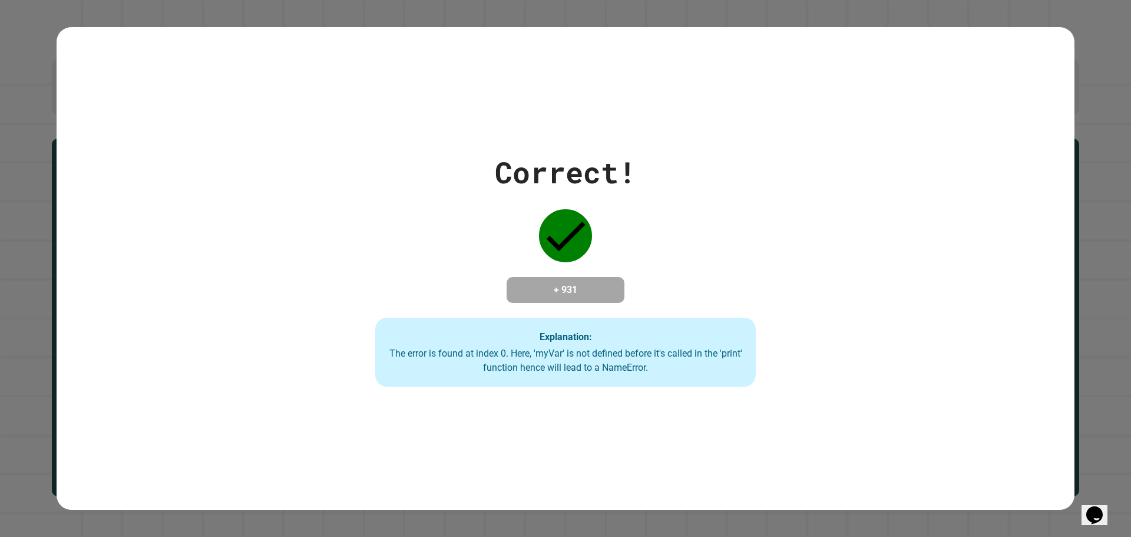
click at [1097, 506] on icon "Chat widget" at bounding box center [1094, 515] width 16 height 18
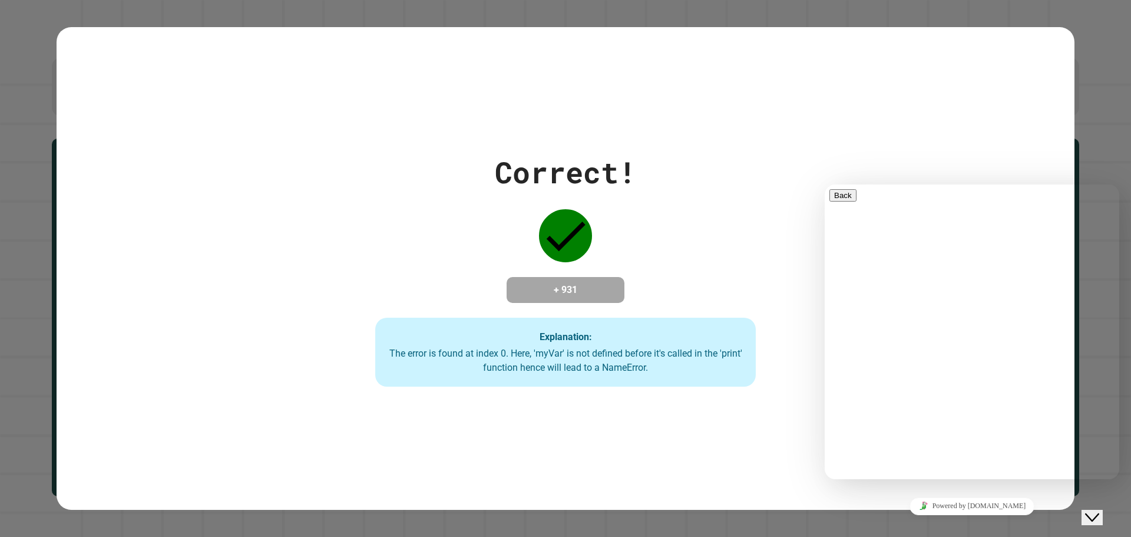
click at [1097, 509] on button "Close Chat This icon closes the chat window." at bounding box center [1091, 516] width 21 height 15
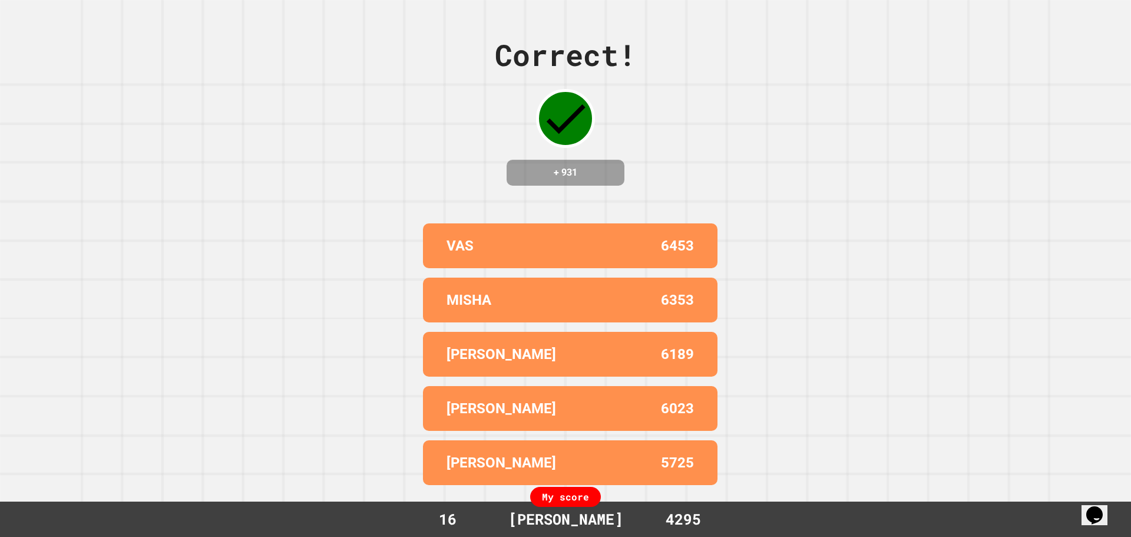
click at [500, 233] on div "Correct! + 931 VAS 6453 MISHA 6353 EMMANUEL 6189 [PERSON_NAME] 6023 [PERSON_NAM…" at bounding box center [565, 268] width 1131 height 537
drag, startPoint x: 558, startPoint y: 386, endPoint x: 547, endPoint y: 383, distance: 11.6
click at [549, 386] on div "[PERSON_NAME] 6023" at bounding box center [570, 408] width 294 height 45
click at [570, 488] on div "My score" at bounding box center [565, 496] width 71 height 20
click at [586, 494] on div "My score" at bounding box center [565, 496] width 71 height 20
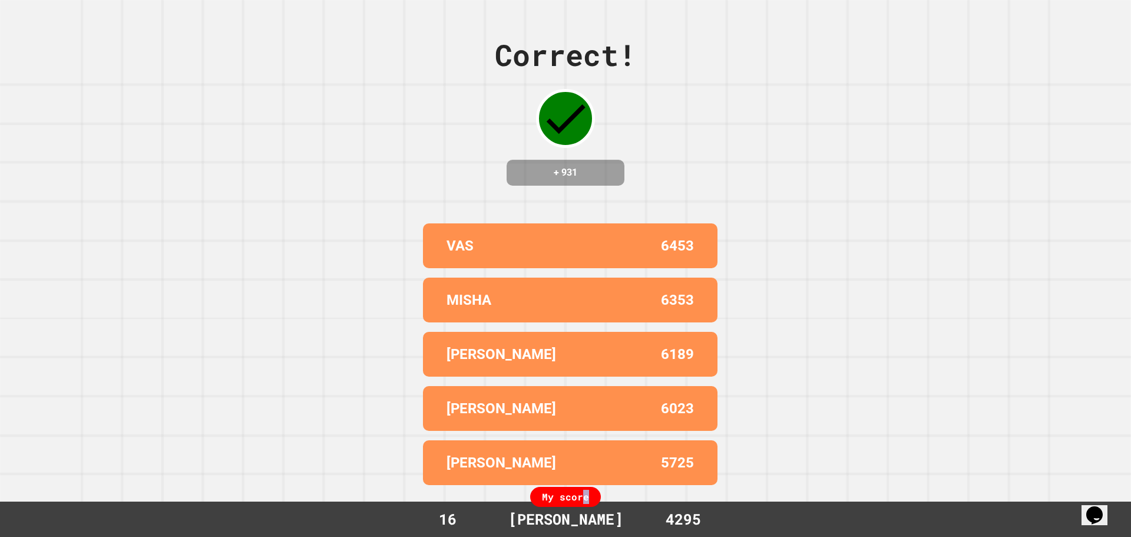
click at [588, 494] on div "My score" at bounding box center [565, 496] width 71 height 20
click at [594, 490] on div "My score" at bounding box center [565, 496] width 71 height 20
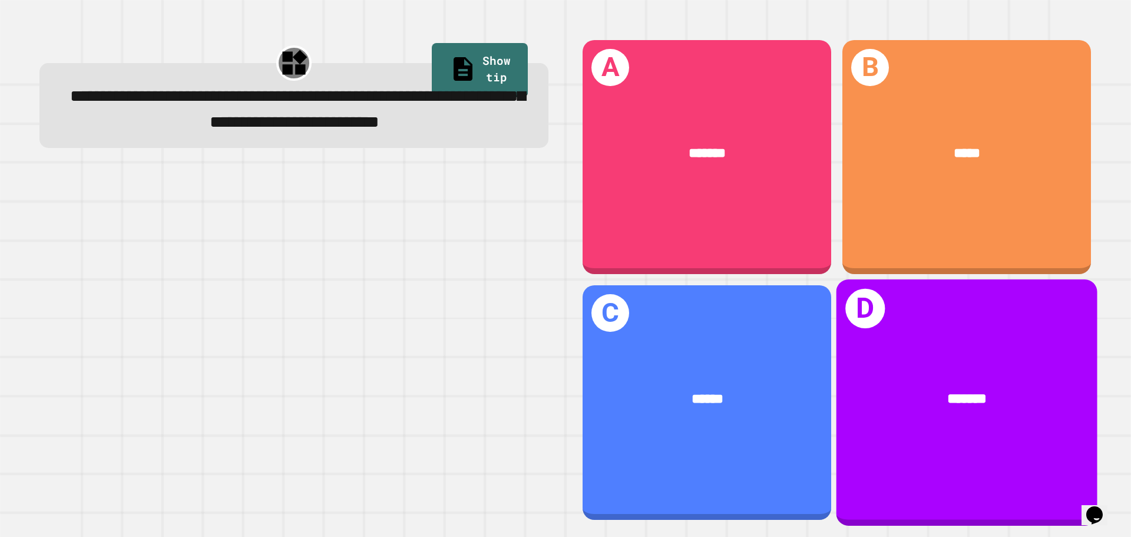
click at [930, 370] on div "*******" at bounding box center [966, 399] width 261 height 79
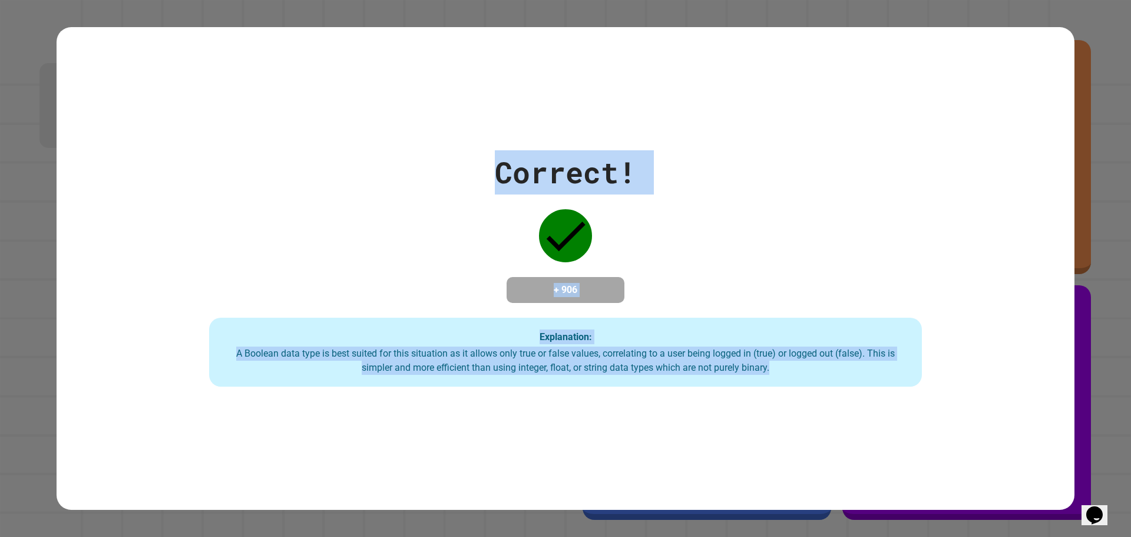
drag, startPoint x: 775, startPoint y: 369, endPoint x: 1130, endPoint y: 309, distance: 360.3
click at [1130, 309] on div "**********" at bounding box center [565, 268] width 1131 height 537
click at [791, 171] on div "Correct! + 906 Explanation: A Boolean data type is best suited for this situati…" at bounding box center [566, 268] width 1018 height 237
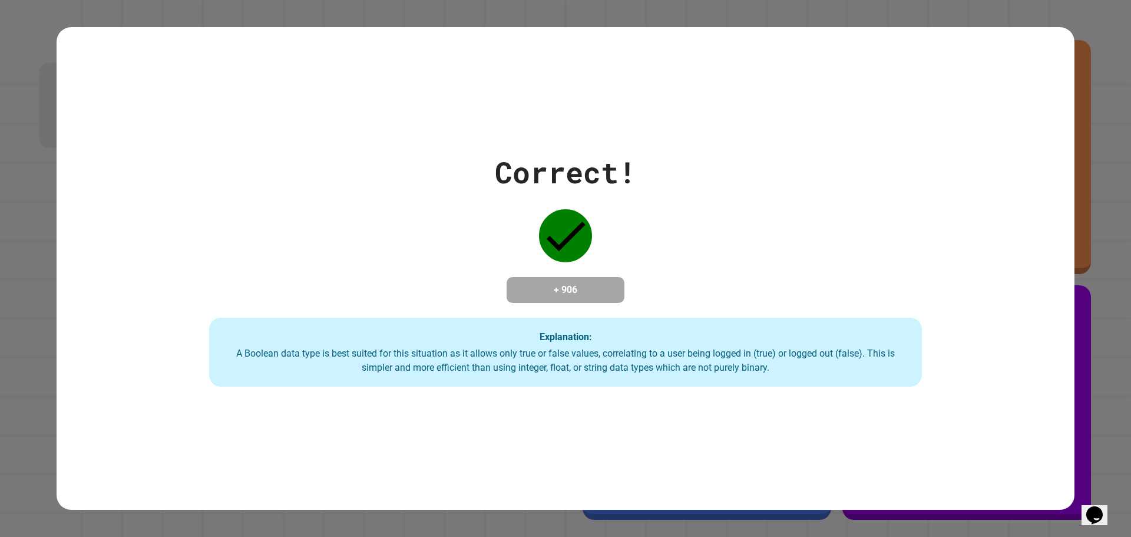
click at [628, 150] on div "Correct!" at bounding box center [565, 172] width 141 height 44
click at [631, 153] on div "Correct!" at bounding box center [565, 172] width 141 height 44
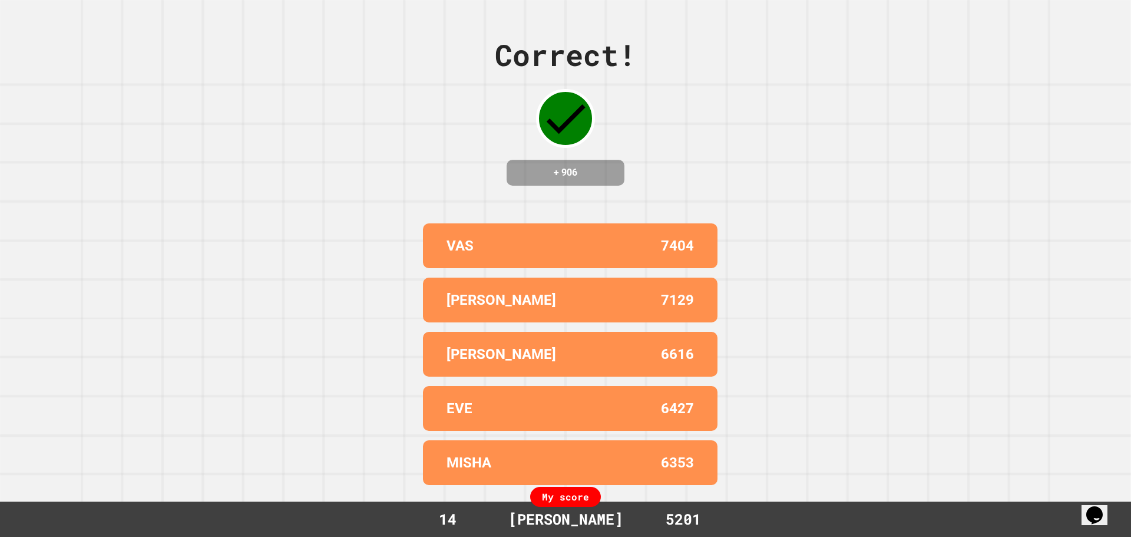
drag, startPoint x: 548, startPoint y: 226, endPoint x: 549, endPoint y: 242, distance: 15.9
click at [549, 226] on div "VAS 7404" at bounding box center [570, 245] width 294 height 45
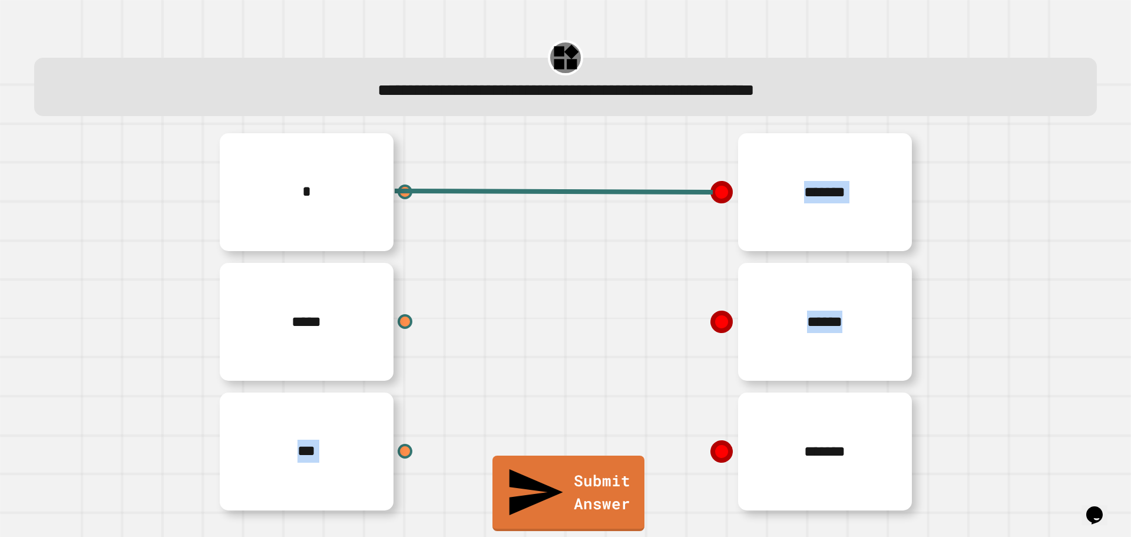
drag, startPoint x: 405, startPoint y: 323, endPoint x: 454, endPoint y: 389, distance: 82.6
click at [574, 419] on div "* ***** *** ******* ****** *******" at bounding box center [565, 321] width 707 height 389
click at [402, 348] on div "*****" at bounding box center [388, 322] width 353 height 130
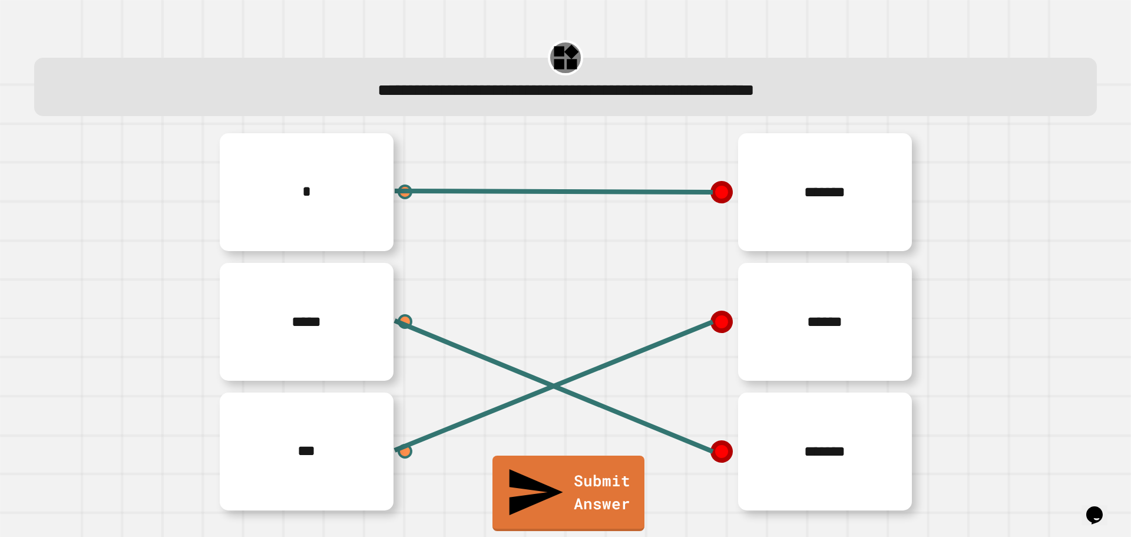
click at [617, 486] on div "*******" at bounding box center [741, 451] width 353 height 130
drag, startPoint x: 615, startPoint y: 489, endPoint x: 615, endPoint y: 503, distance: 13.5
click at [615, 491] on div "*******" at bounding box center [741, 451] width 353 height 130
click at [619, 509] on link "Submit Answer" at bounding box center [568, 492] width 153 height 78
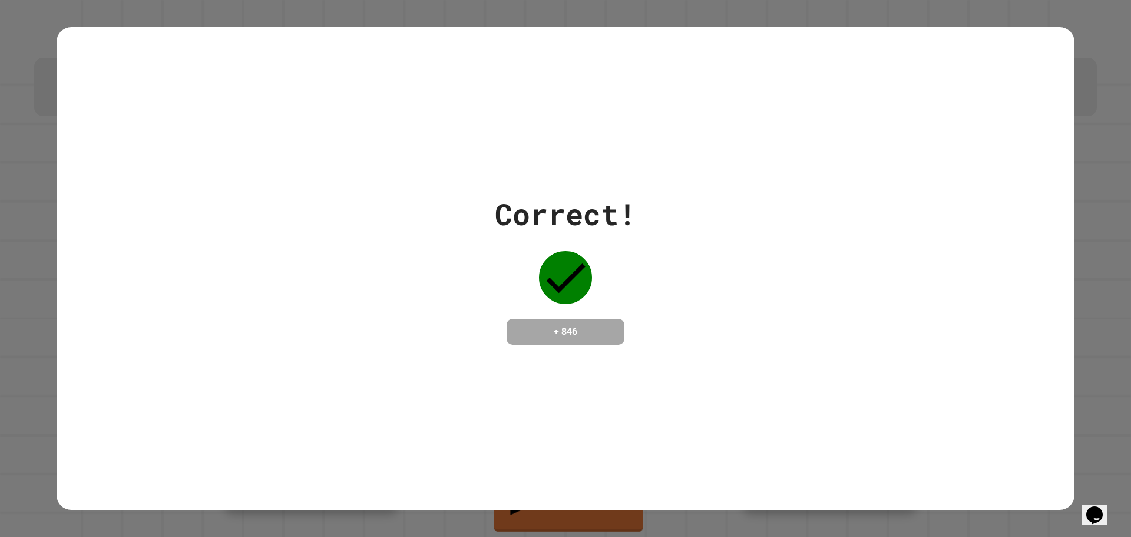
click at [597, 517] on div "Correct! + 846" at bounding box center [565, 268] width 1131 height 537
click at [670, 374] on div "Correct! + 846" at bounding box center [566, 268] width 1018 height 483
click at [677, 382] on div "Correct! + 846" at bounding box center [566, 268] width 1018 height 483
drag, startPoint x: 684, startPoint y: 327, endPoint x: 602, endPoint y: 290, distance: 90.2
click at [604, 290] on div "Correct! + 846" at bounding box center [566, 268] width 1018 height 153
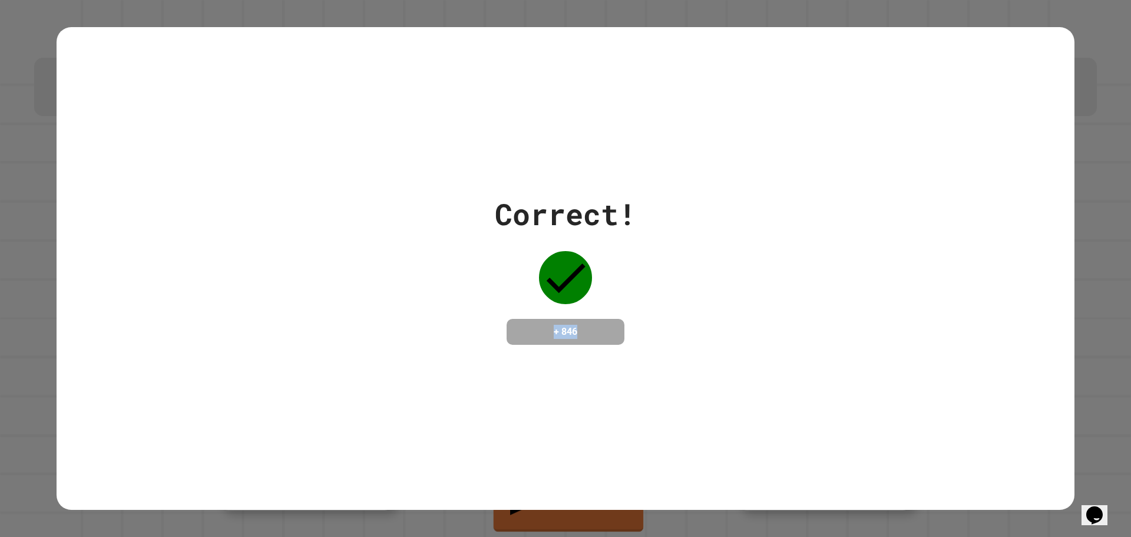
click at [595, 328] on h4 "+ 846" at bounding box center [565, 332] width 94 height 14
drag, startPoint x: 595, startPoint y: 336, endPoint x: 585, endPoint y: 338, distance: 10.2
click at [585, 338] on h4 "+ 846" at bounding box center [565, 332] width 94 height 14
click at [590, 332] on h4 "+ 846" at bounding box center [565, 332] width 94 height 14
click at [586, 331] on h4 "+ 846" at bounding box center [565, 332] width 94 height 14
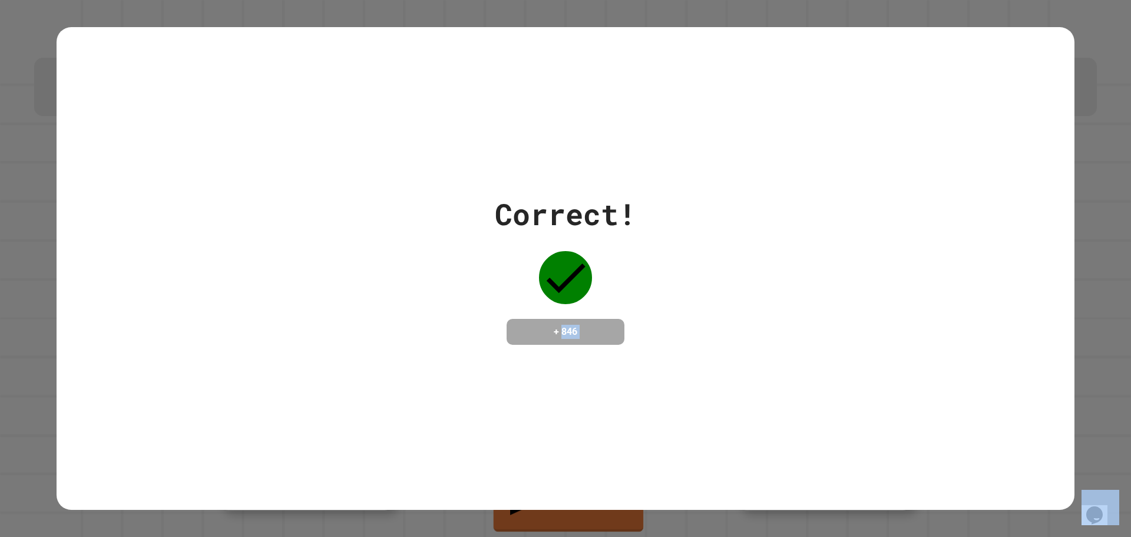
drag, startPoint x: 586, startPoint y: 331, endPoint x: 580, endPoint y: 328, distance: 6.6
click at [580, 329] on h4 "+ 846" at bounding box center [565, 332] width 94 height 14
click at [589, 327] on h4 "+ 846" at bounding box center [565, 332] width 94 height 14
click at [584, 325] on h4 "+ 846" at bounding box center [565, 332] width 94 height 14
click at [581, 325] on h4 "+ 846" at bounding box center [565, 332] width 94 height 14
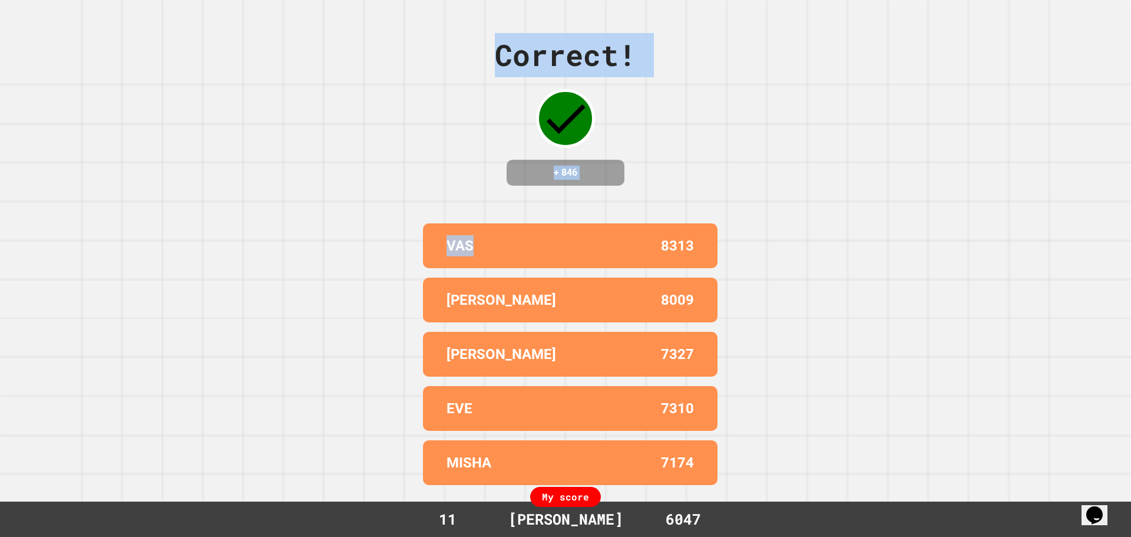
drag, startPoint x: 491, startPoint y: 208, endPoint x: 522, endPoint y: 161, distance: 57.3
click at [536, 193] on div "Correct! + 846 VAS 8313 [PERSON_NAME] 8009 [PERSON_NAME] 7327 EVE 7310 MISHA 71…" at bounding box center [565, 268] width 1131 height 537
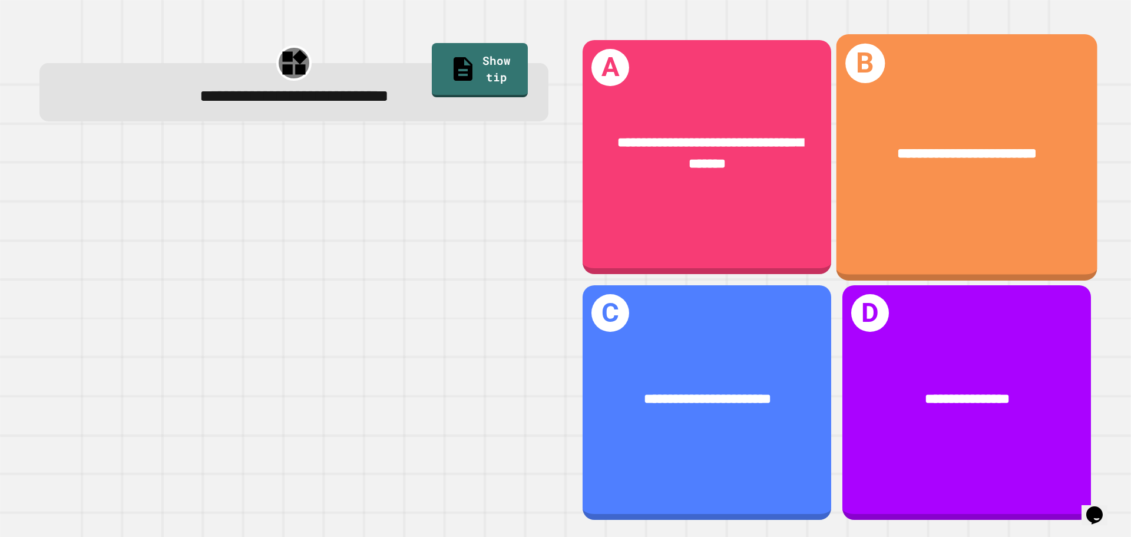
click at [889, 214] on div "**********" at bounding box center [966, 157] width 261 height 246
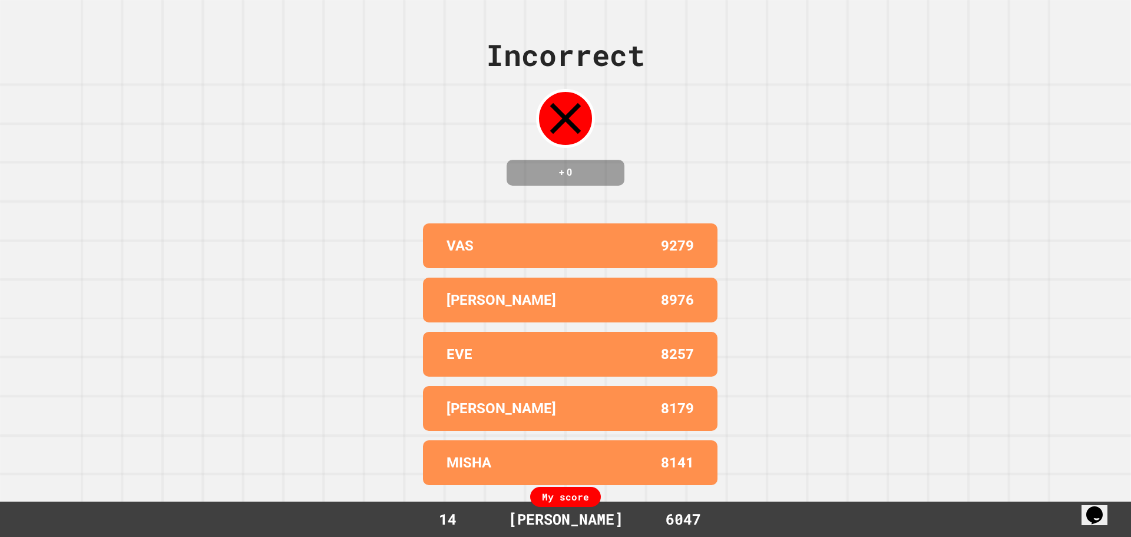
click at [836, 385] on div "Incorrect + 0 VAS 9279 [PERSON_NAME] 8976 EVE 8257 [PERSON_NAME] 8179 MISHA 814…" at bounding box center [565, 268] width 1131 height 537
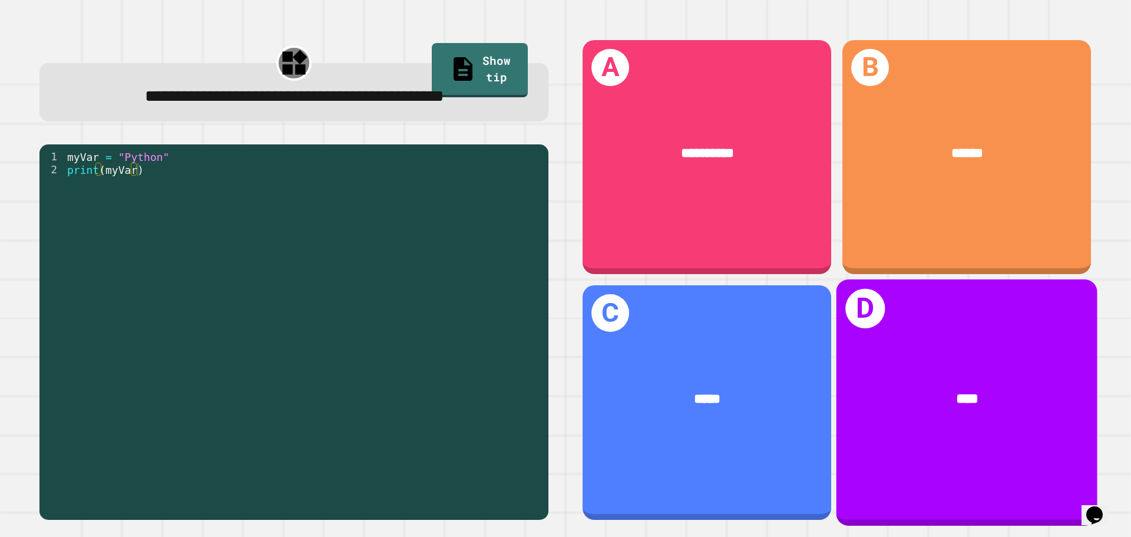
click at [976, 388] on div "****" at bounding box center [966, 399] width 203 height 22
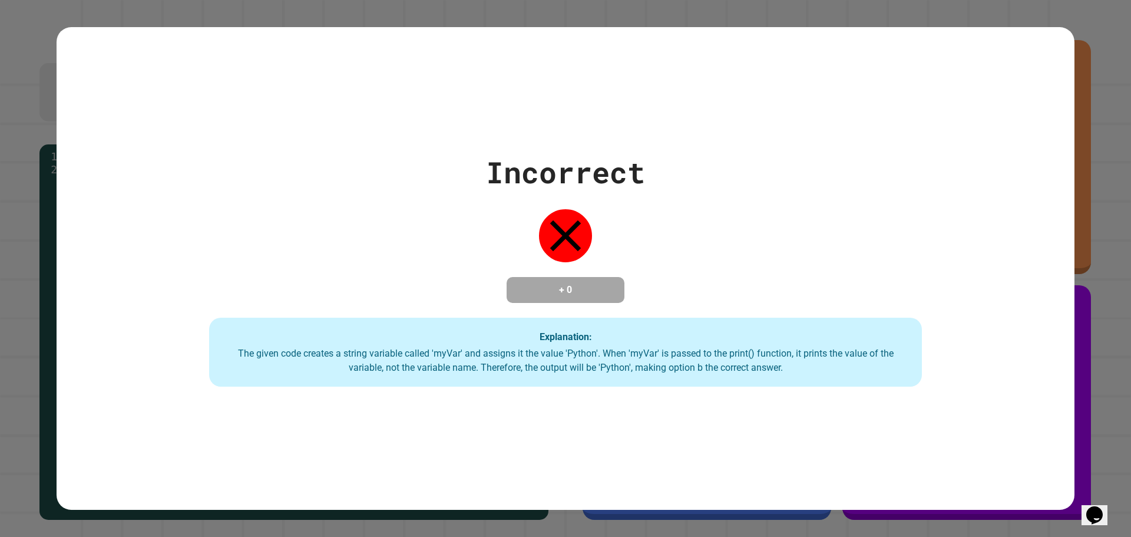
click at [659, 345] on div "Explanation: The given code creates a string variable called 'myVar' and assign…" at bounding box center [565, 351] width 713 height 69
drag, startPoint x: 833, startPoint y: 373, endPoint x: 765, endPoint y: 371, distance: 67.8
click at [765, 371] on div "The given code creates a string variable called 'myVar' and assigns it the valu…" at bounding box center [565, 360] width 689 height 28
click at [821, 373] on div "The given code creates a string variable called 'myVar' and assigns it the valu…" at bounding box center [565, 360] width 689 height 28
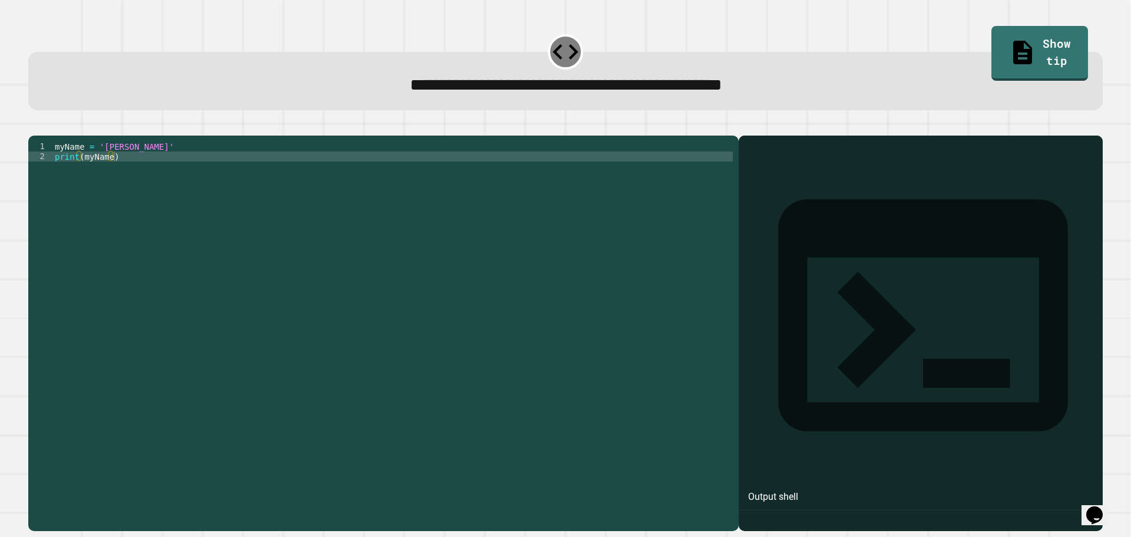
click at [131, 166] on div "myName = '[PERSON_NAME]' print ( myName )" at bounding box center [392, 321] width 680 height 360
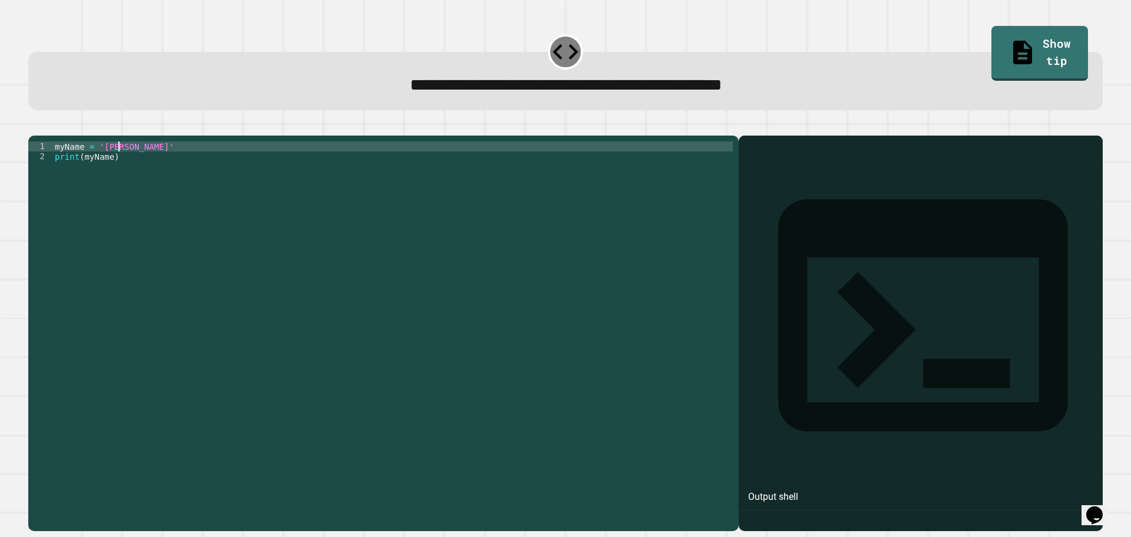
click at [116, 162] on div "myName = '[PERSON_NAME]' print ( myName )" at bounding box center [392, 321] width 680 height 360
type textarea "**********"
click at [34, 126] on button "button" at bounding box center [34, 126] width 0 height 0
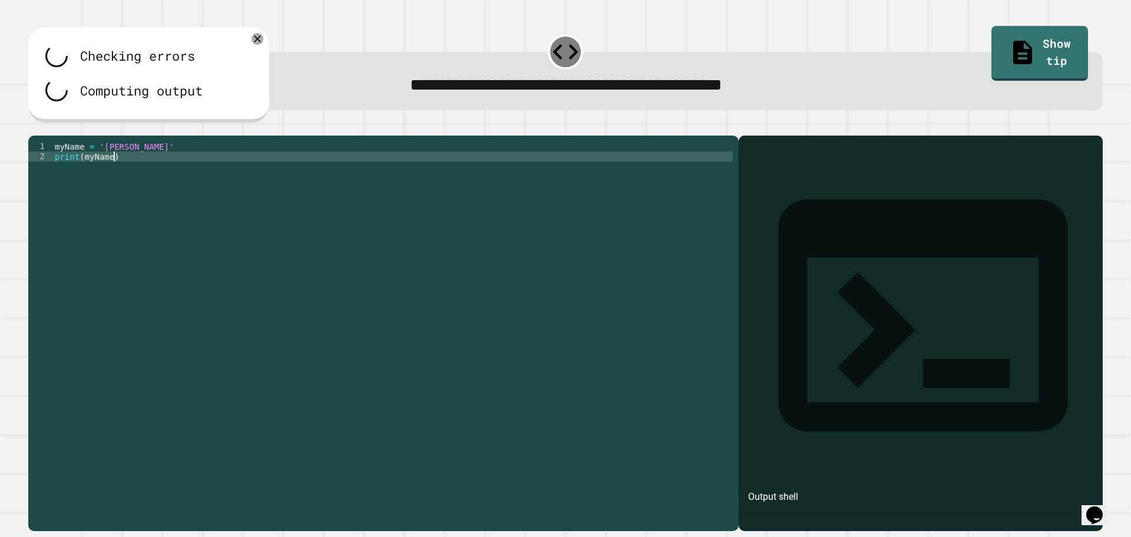
scroll to position [0, 4]
click at [521, 181] on div "myName = '[PERSON_NAME]' print ( myName )" at bounding box center [392, 321] width 680 height 360
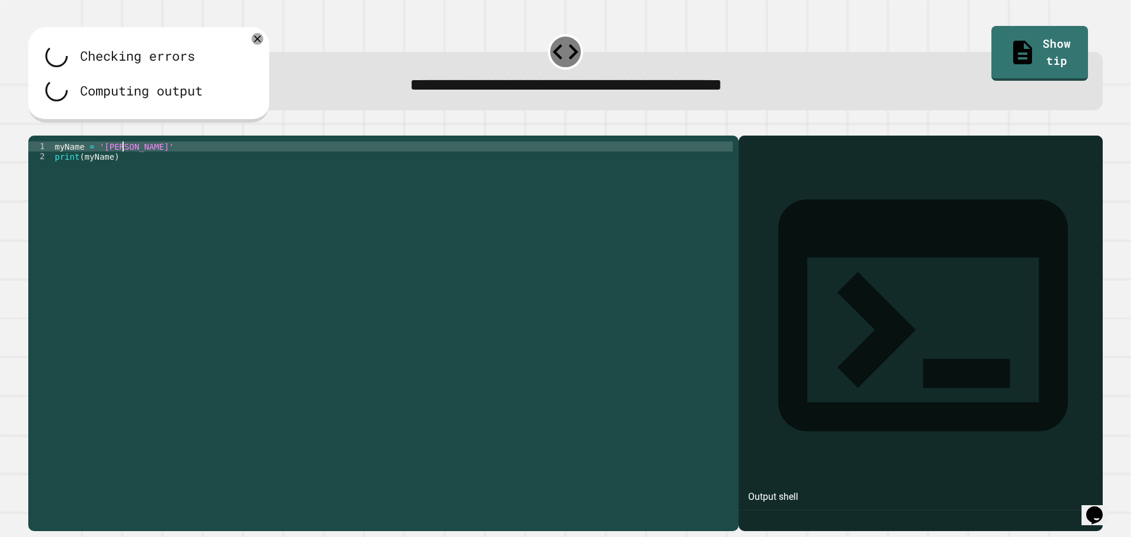
drag, startPoint x: 501, startPoint y: 162, endPoint x: 470, endPoint y: 162, distance: 30.6
click at [495, 162] on div "myName = '[PERSON_NAME]' print ( myName )" at bounding box center [392, 321] width 680 height 360
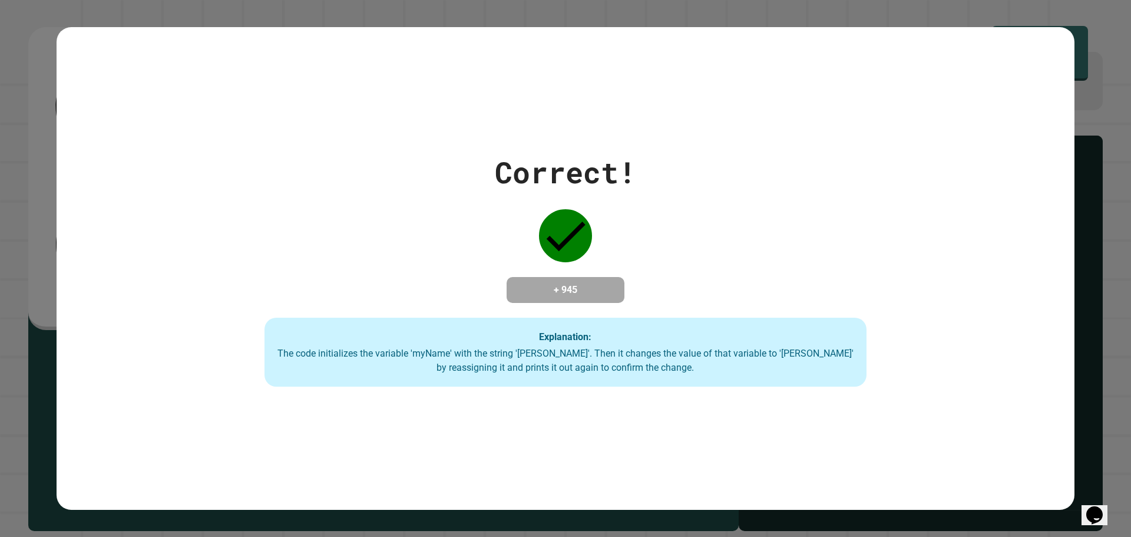
drag, startPoint x: 691, startPoint y: 335, endPoint x: 556, endPoint y: 409, distance: 154.2
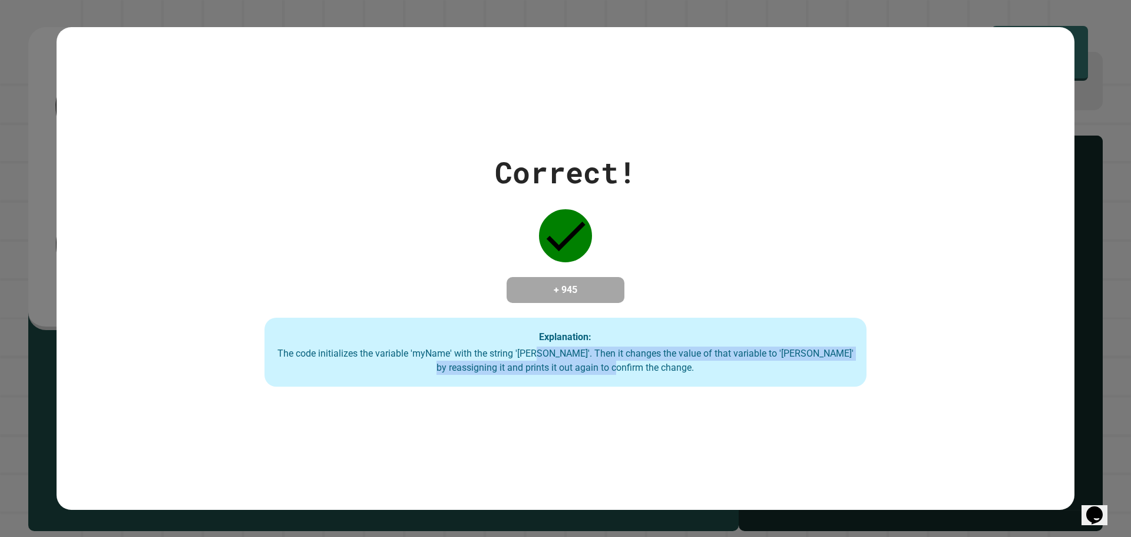
drag, startPoint x: 578, startPoint y: 354, endPoint x: 888, endPoint y: 446, distance: 323.1
click at [888, 446] on div "Correct! + 945 Explanation: The code initializes the variable 'myName' with the…" at bounding box center [566, 268] width 1018 height 483
drag, startPoint x: 710, startPoint y: 368, endPoint x: 697, endPoint y: 375, distance: 14.8
click at [710, 368] on div "The code initializes the variable 'myName' with the string '[PERSON_NAME]'. The…" at bounding box center [565, 360] width 578 height 28
click at [582, 354] on div "The code initializes the variable 'myName' with the string '[PERSON_NAME]'. The…" at bounding box center [565, 360] width 578 height 28
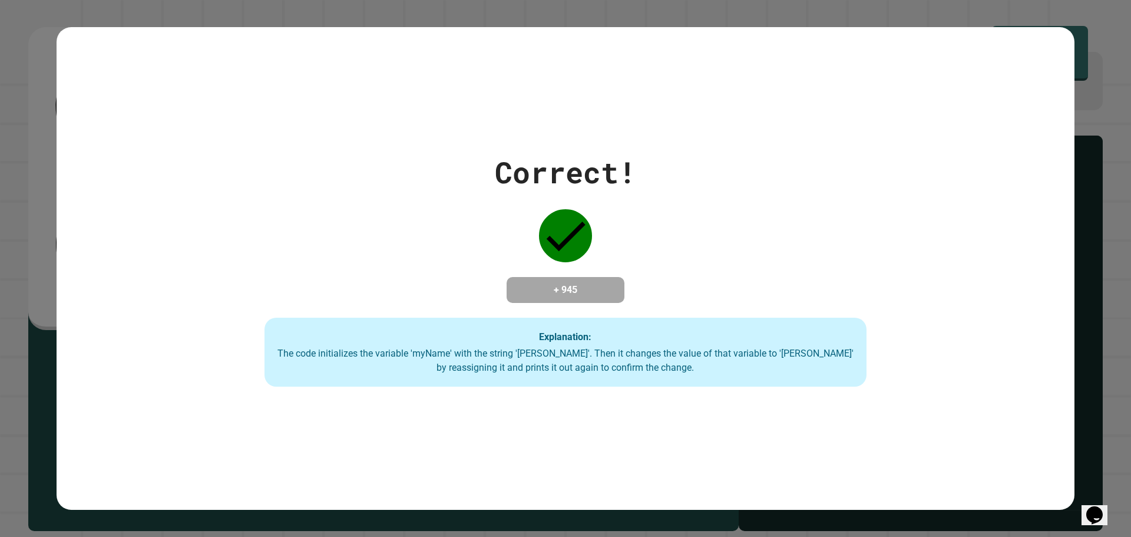
click at [578, 352] on div "The code initializes the variable 'myName' with the string '[PERSON_NAME]'. The…" at bounding box center [565, 360] width 578 height 28
drag, startPoint x: 582, startPoint y: 353, endPoint x: 315, endPoint y: 364, distance: 267.6
click at [315, 364] on div "The code initializes the variable 'myName' with the string '[PERSON_NAME]'. The…" at bounding box center [565, 360] width 578 height 28
drag, startPoint x: 224, startPoint y: 325, endPoint x: 365, endPoint y: 351, distance: 143.2
click at [224, 324] on div "Correct! + 945 Explanation: The code initializes the variable 'myName' with the…" at bounding box center [565, 268] width 859 height 237
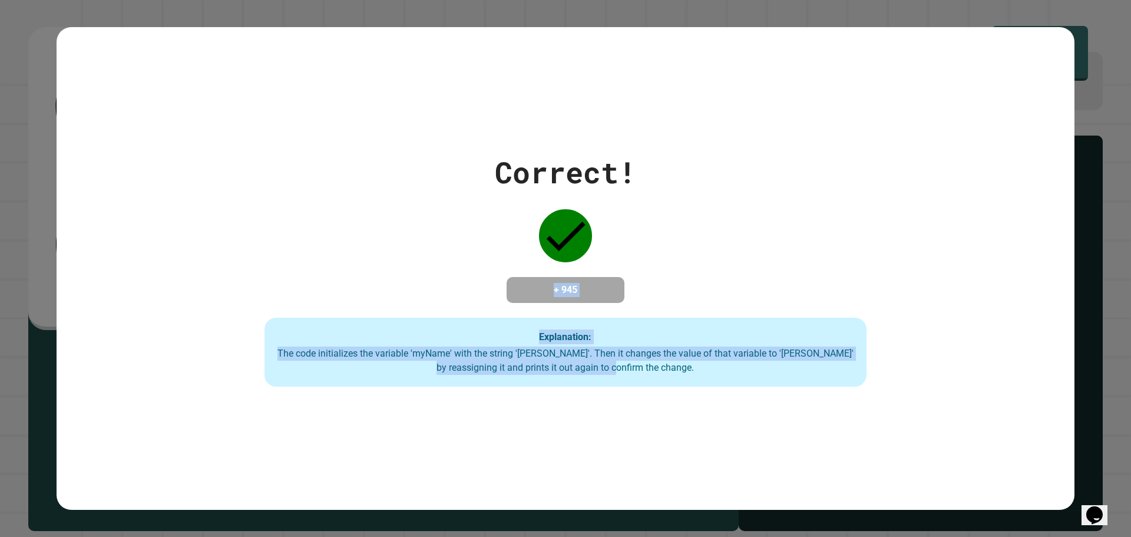
drag, startPoint x: 537, startPoint y: 284, endPoint x: 755, endPoint y: 453, distance: 275.8
click at [755, 453] on div "Correct! + 945 Explanation: The code initializes the variable 'myName' with the…" at bounding box center [566, 268] width 1018 height 483
click at [753, 495] on div "Correct! + 945 Explanation: The code initializes the variable 'myName' with the…" at bounding box center [566, 268] width 1018 height 483
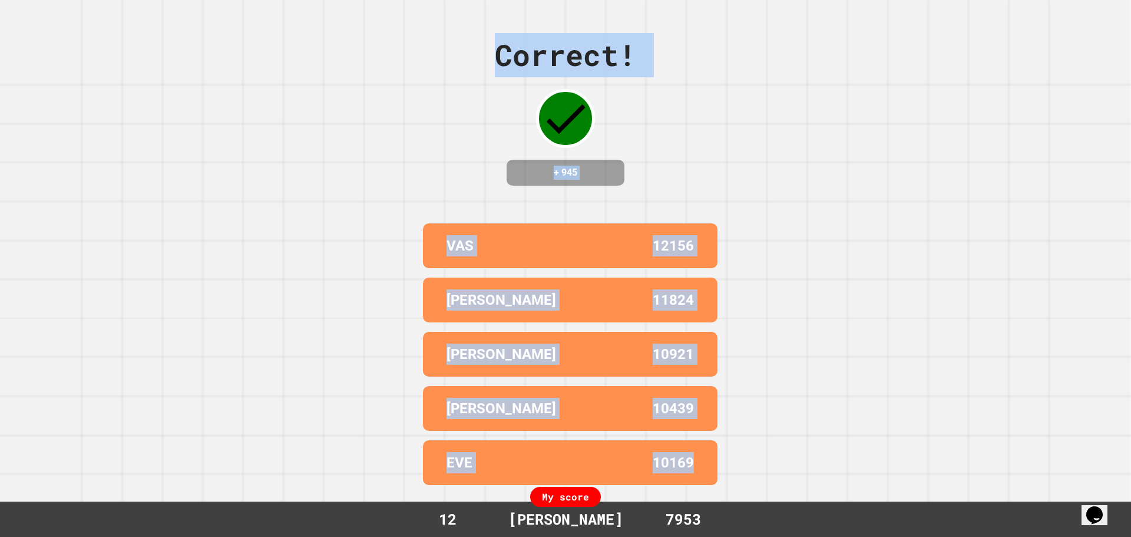
drag, startPoint x: 495, startPoint y: 162, endPoint x: 747, endPoint y: 452, distance: 384.5
click at [751, 429] on div "Correct! + 945 VAS 12156 [PERSON_NAME] 11824 [PERSON_NAME] 10921 [PERSON_NAME] …" at bounding box center [565, 268] width 1131 height 537
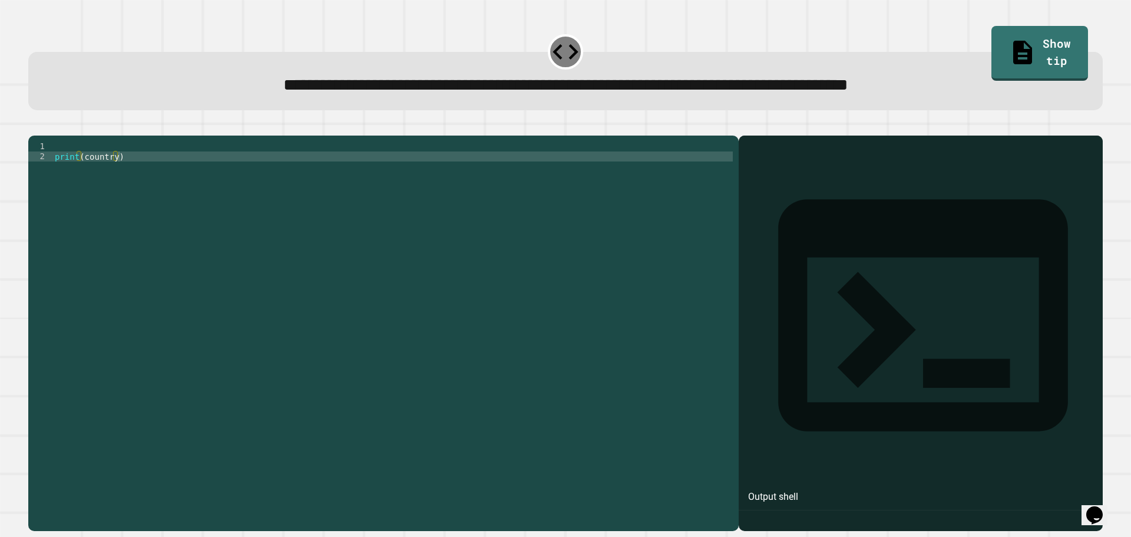
click at [239, 158] on div "1 2 print ( country ) XXXXXXXXXXXXXXXXXXXXXXXXXXXXXXXXXXXXXXXXXXXXXXXXXXXXXXXXX…" at bounding box center [383, 332] width 710 height 395
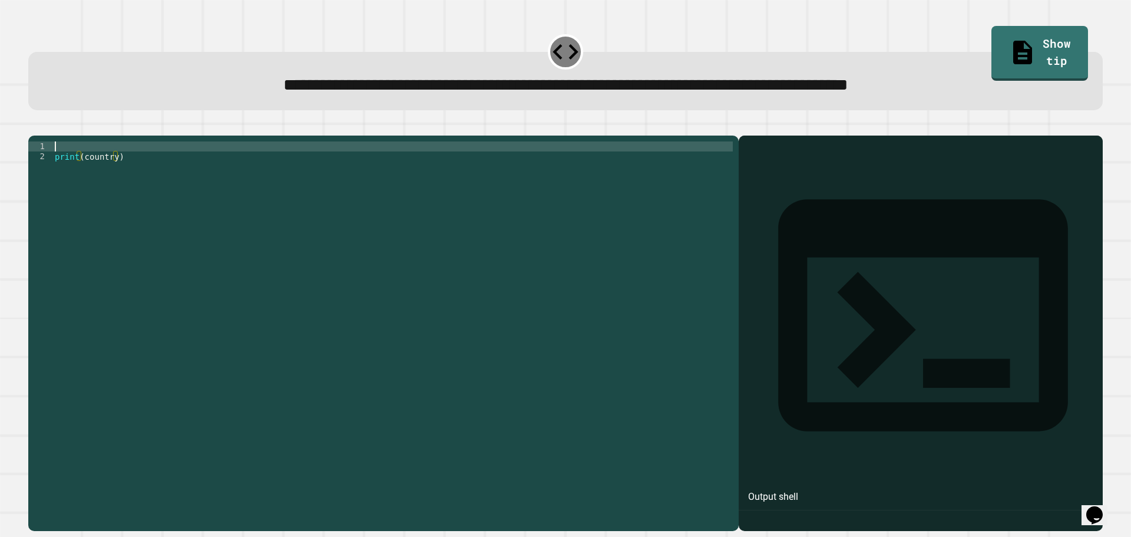
click at [221, 161] on div "print ( country )" at bounding box center [392, 321] width 680 height 360
type textarea "*"
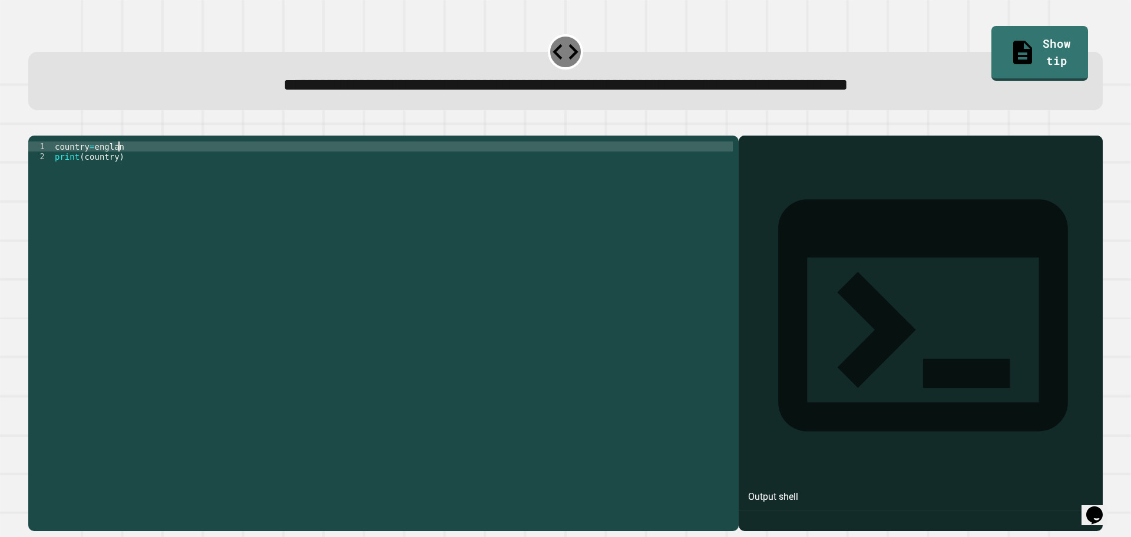
scroll to position [0, 4]
click at [92, 164] on div "country = england print ( country )" at bounding box center [392, 321] width 680 height 360
click at [131, 158] on div "country = "england print ( country )" at bounding box center [392, 311] width 680 height 340
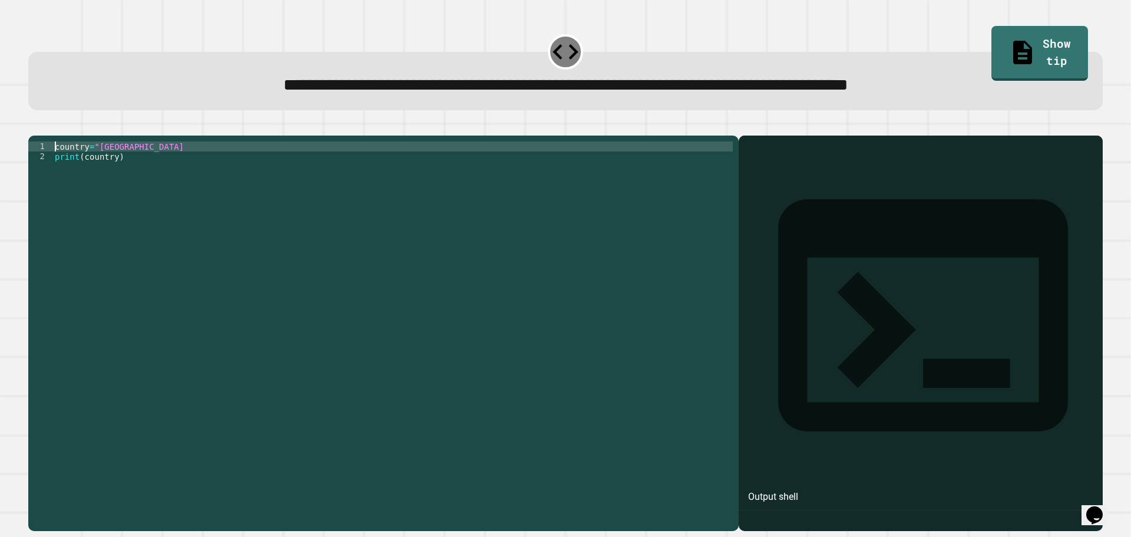
click at [133, 164] on div "country = "england print ( country )" at bounding box center [392, 321] width 680 height 360
click at [34, 126] on button "button" at bounding box center [34, 126] width 0 height 0
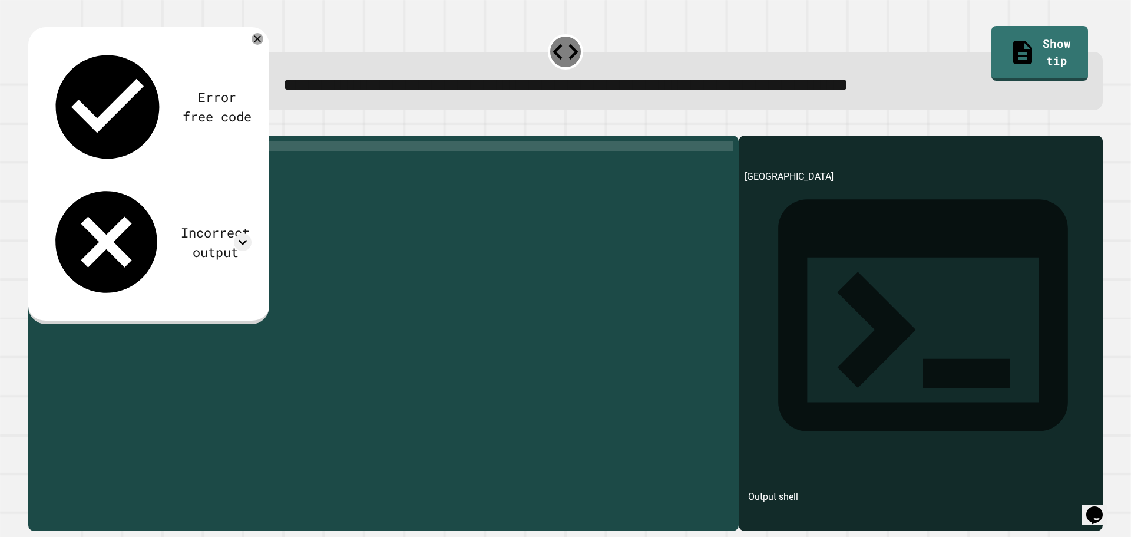
scroll to position [0, 4]
click at [122, 174] on div "country = "england" print ( country )" at bounding box center [392, 321] width 680 height 360
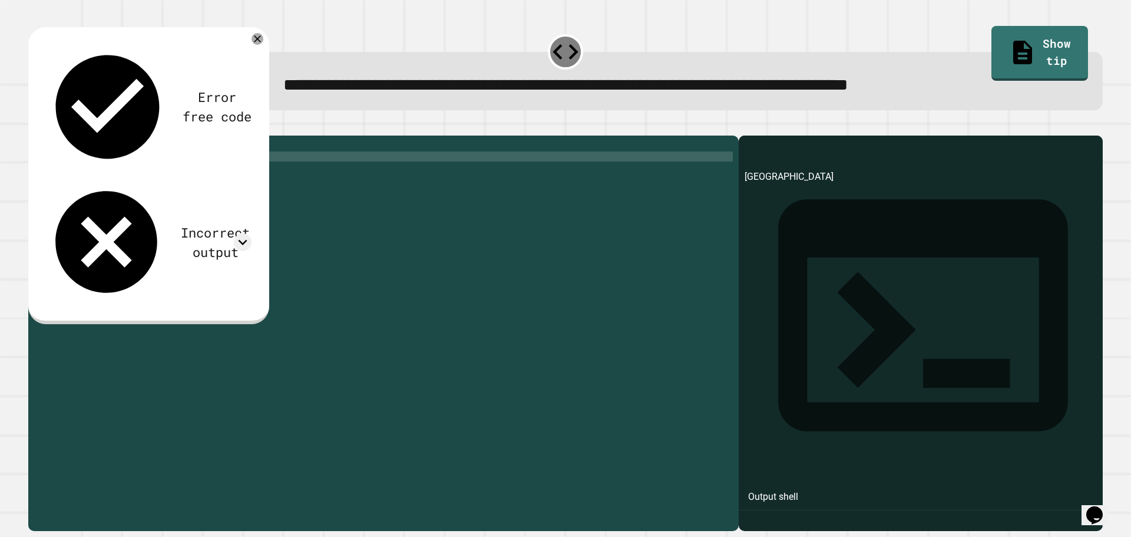
click at [55, 135] on div at bounding box center [565, 128] width 1074 height 14
click at [94, 165] on div "country = "england" print ( country )" at bounding box center [392, 321] width 680 height 360
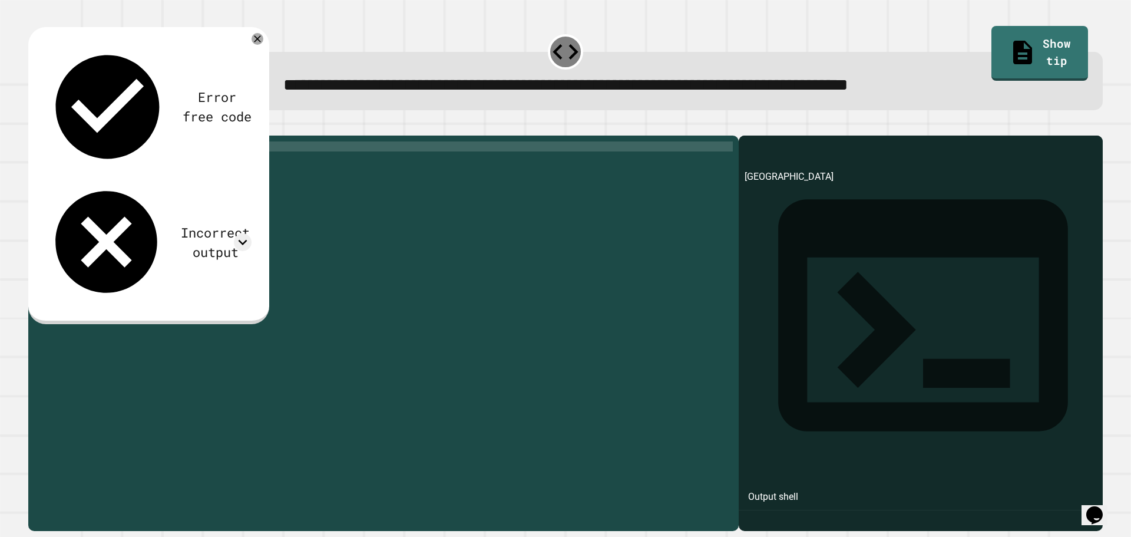
click at [92, 164] on div "country = "england" print ( country )" at bounding box center [392, 321] width 680 height 360
click at [89, 165] on div "country = "england" print ( country )" at bounding box center [392, 321] width 680 height 360
click at [94, 164] on div "country = "england" print ( country )" at bounding box center [392, 321] width 680 height 360
click at [98, 165] on div "country = "england" print ( country )" at bounding box center [392, 321] width 680 height 360
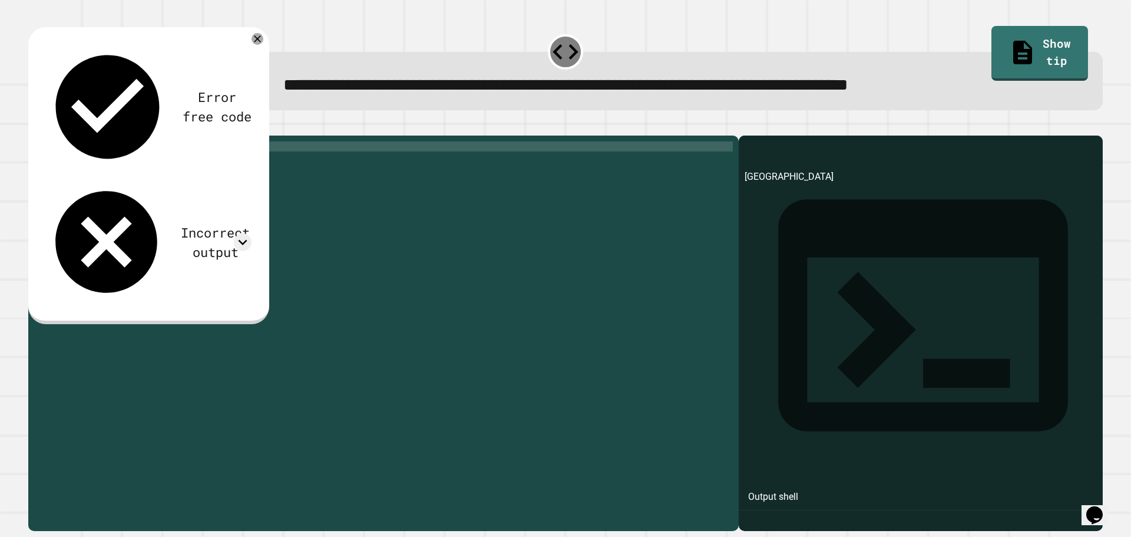
scroll to position [0, 3]
type textarea "**********"
click at [34, 126] on icon "button" at bounding box center [34, 126] width 0 height 0
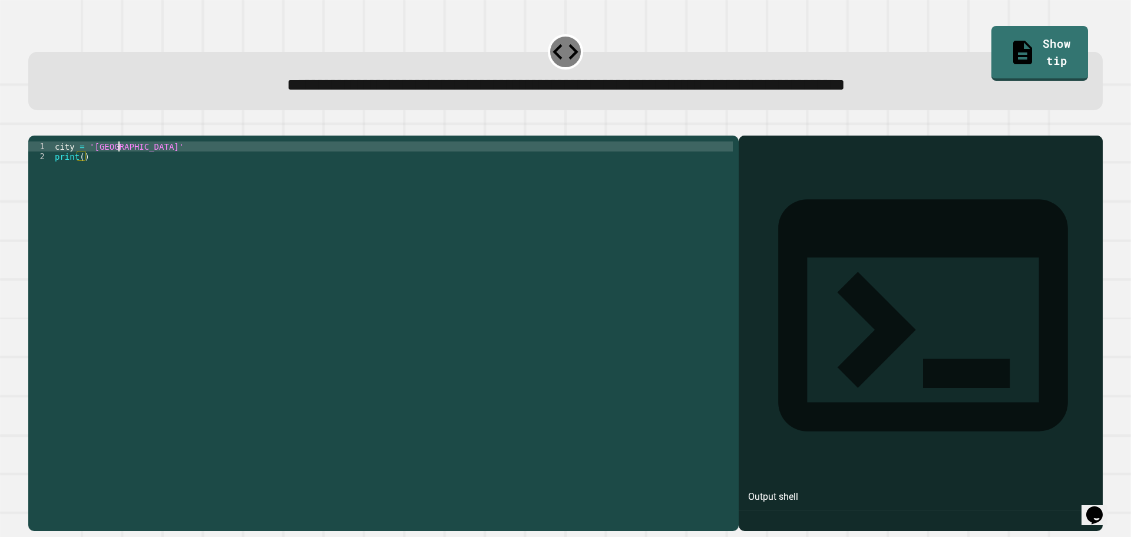
click at [118, 164] on div "city = 'Madrid' print ( )" at bounding box center [392, 321] width 680 height 360
click at [81, 172] on div "city = 'London' print ( )" at bounding box center [392, 321] width 680 height 360
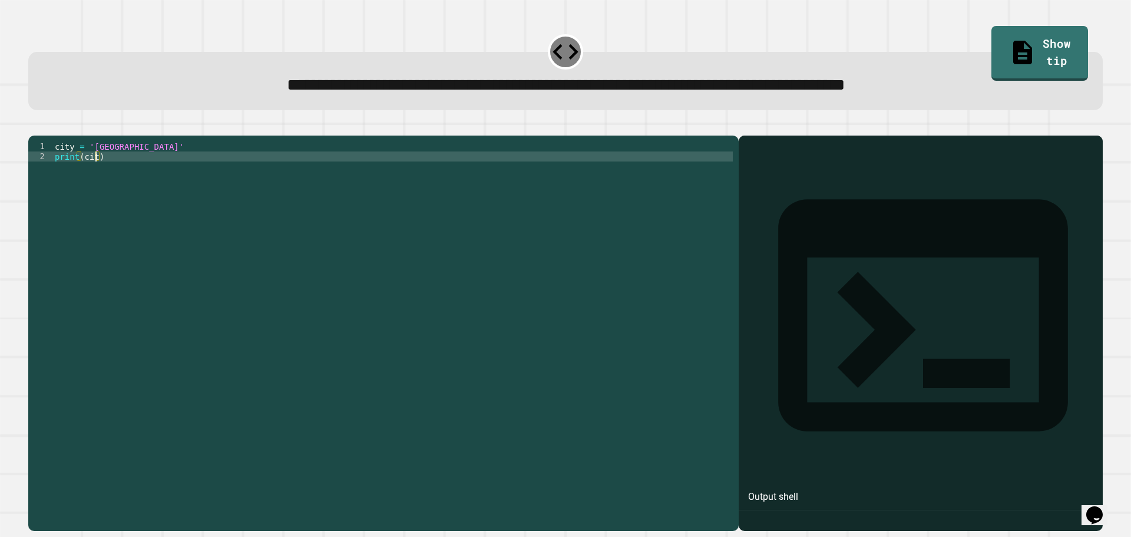
scroll to position [0, 3]
type textarea "**********"
click at [34, 126] on icon "button" at bounding box center [34, 126] width 0 height 0
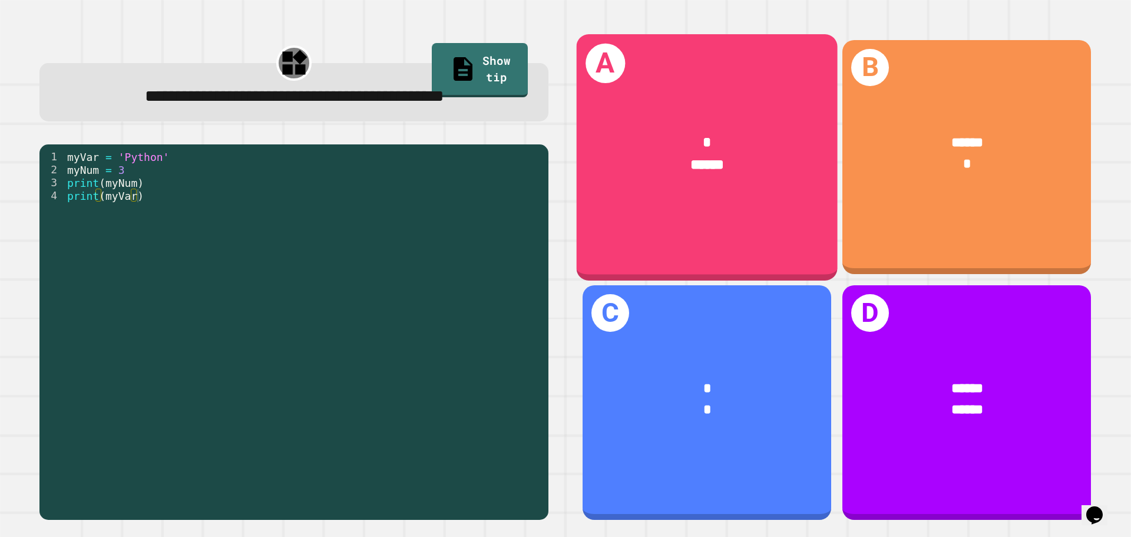
click at [726, 203] on div "A * ******" at bounding box center [707, 157] width 261 height 246
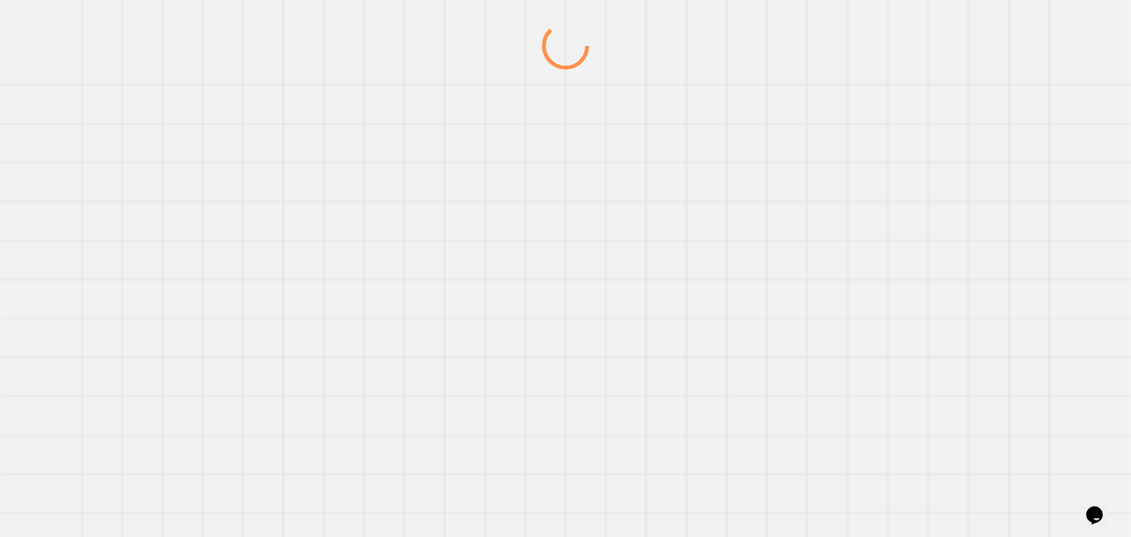
click at [726, 203] on div at bounding box center [564, 279] width 1085 height 514
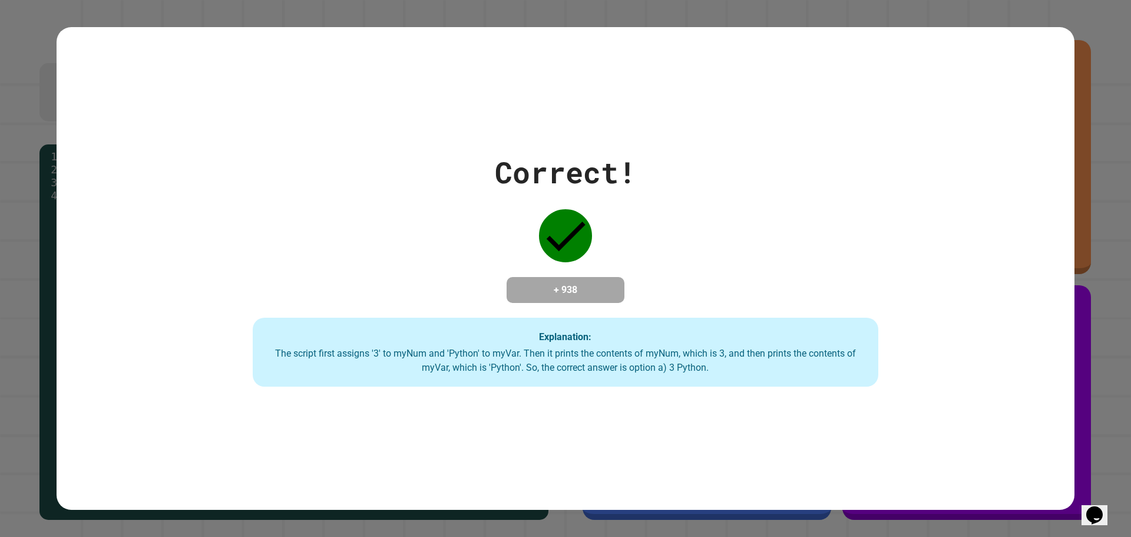
drag, startPoint x: 1022, startPoint y: 466, endPoint x: 1014, endPoint y: 471, distance: 9.0
click at [1021, 467] on div "Correct! + 938 Explanation: The script first assigns '3' to myNum and 'Python' …" at bounding box center [566, 268] width 1018 height 483
click at [809, 389] on div "Correct! + 938 Explanation: The script first assigns '3' to myNum and 'Python' …" at bounding box center [566, 268] width 1018 height 483
click at [819, 366] on div "The script first assigns '3' to myNum and 'Python' to myVar. Then it prints the…" at bounding box center [565, 360] width 602 height 28
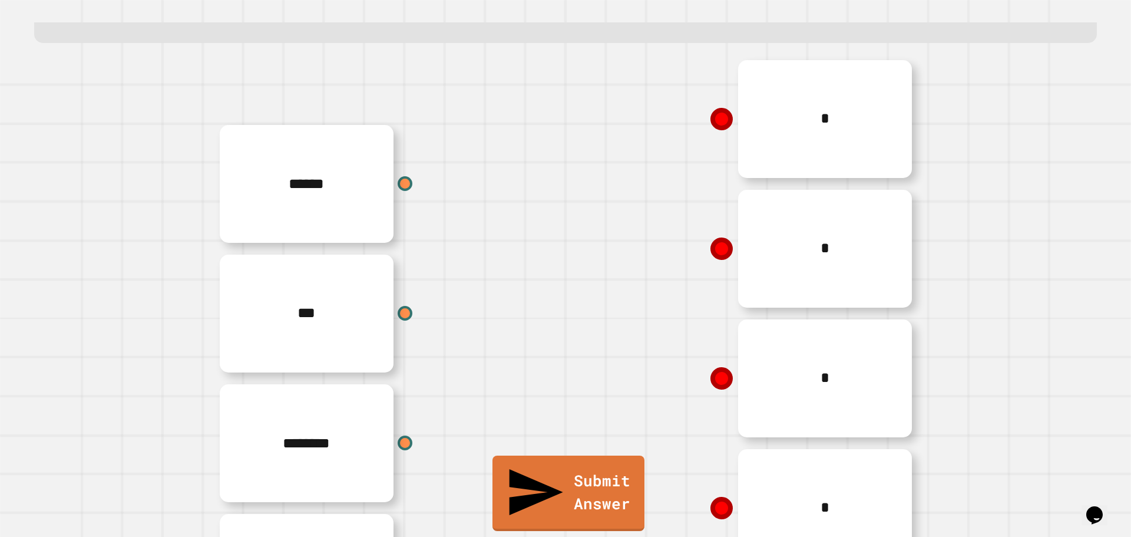
scroll to position [55, 0]
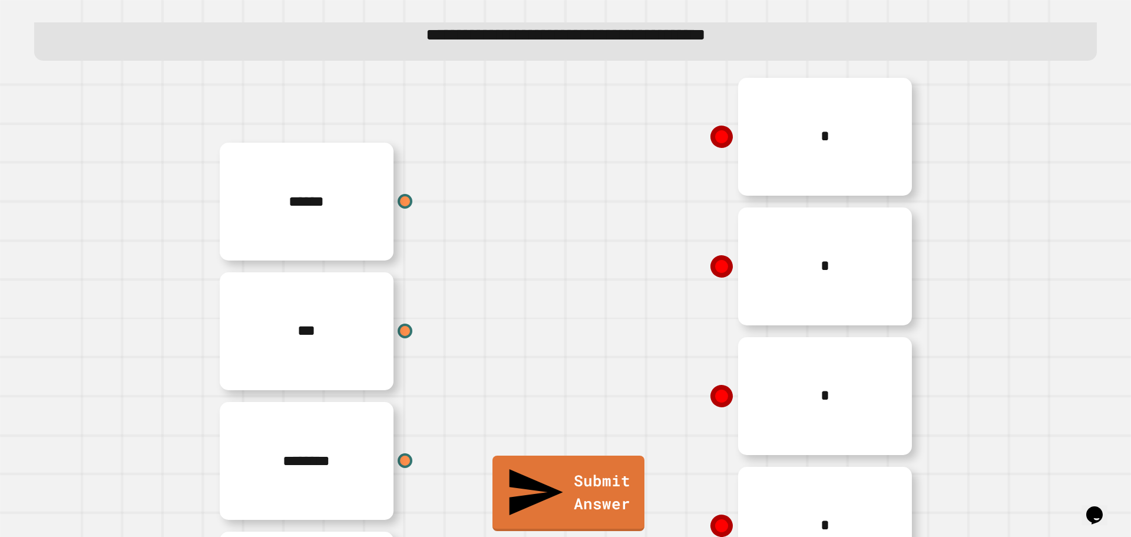
drag, startPoint x: 1090, startPoint y: 309, endPoint x: 1094, endPoint y: 334, distance: 25.7
click at [1094, 334] on div "**********" at bounding box center [564, 279] width 1085 height 514
drag, startPoint x: 1100, startPoint y: 319, endPoint x: 1094, endPoint y: 334, distance: 15.9
click at [1095, 346] on div "**********" at bounding box center [565, 268] width 1131 height 537
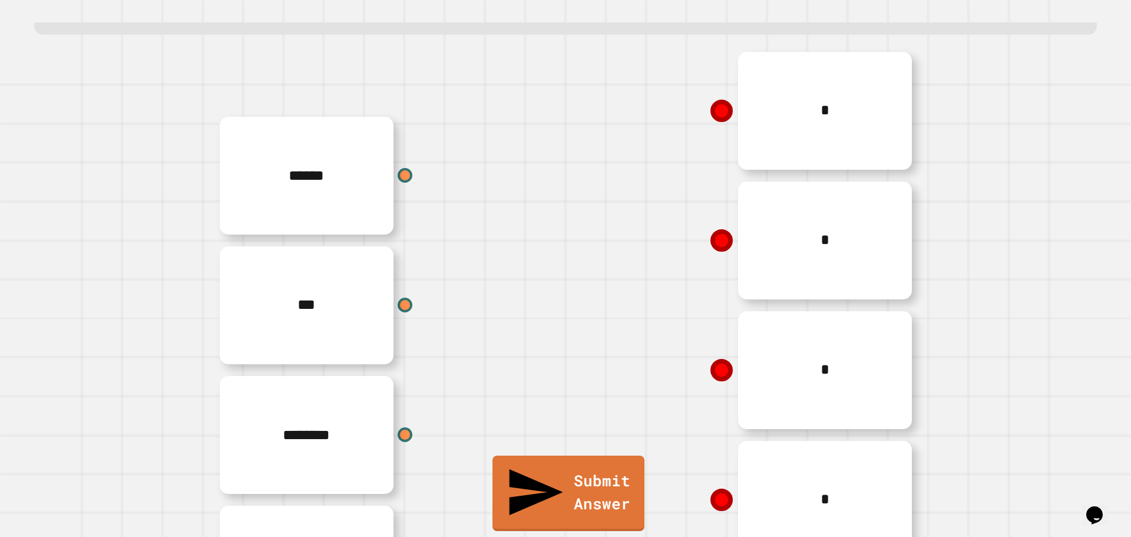
scroll to position [140, 0]
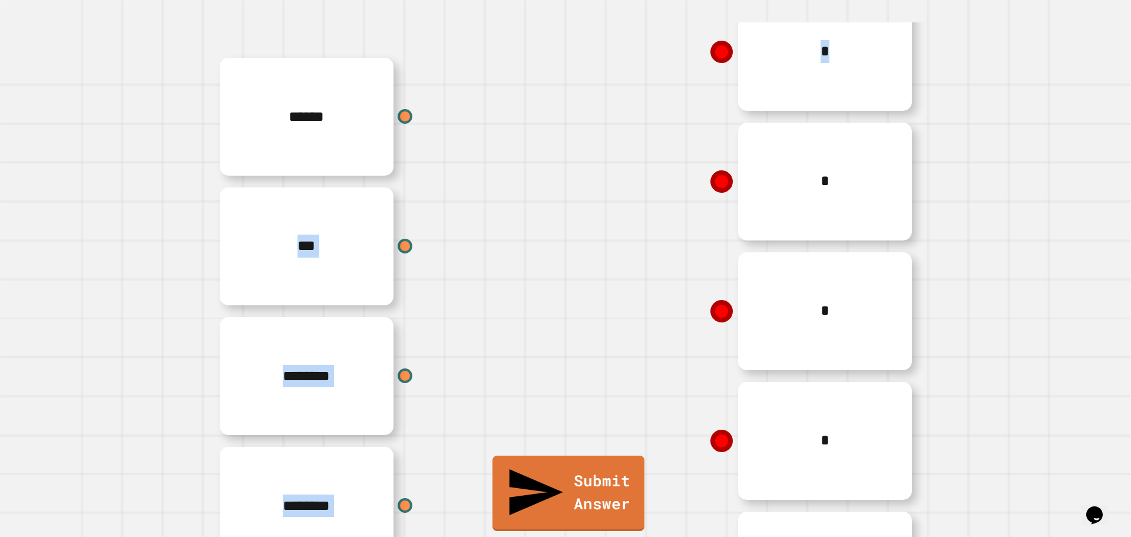
drag, startPoint x: 388, startPoint y: 125, endPoint x: 545, endPoint y: 178, distance: 166.1
click at [581, 197] on div "****** *** ******** ******** * * * * *" at bounding box center [565, 311] width 707 height 648
click at [565, 164] on div "*" at bounding box center [741, 182] width 353 height 130
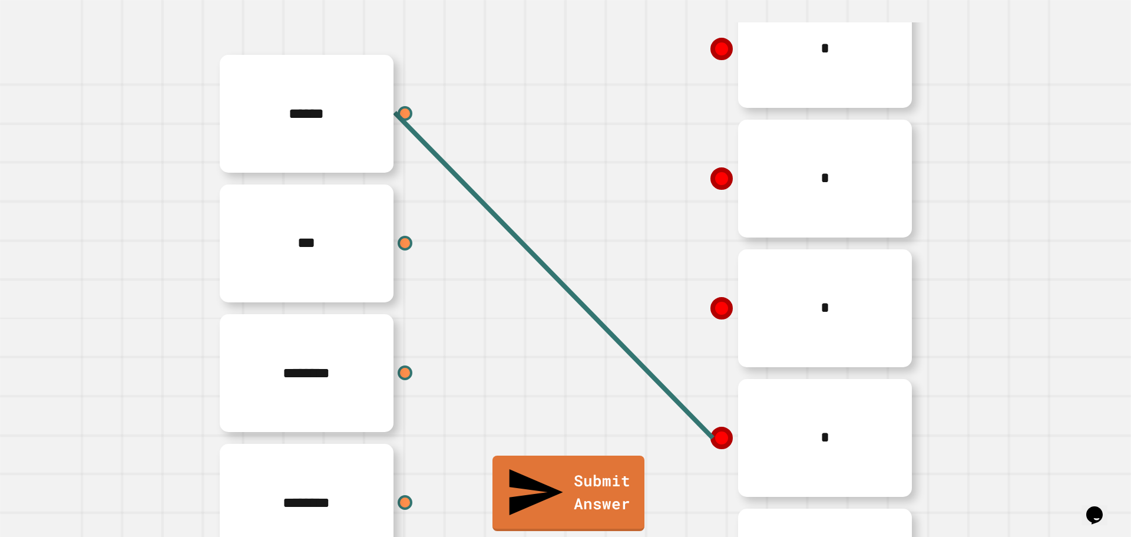
scroll to position [258, 0]
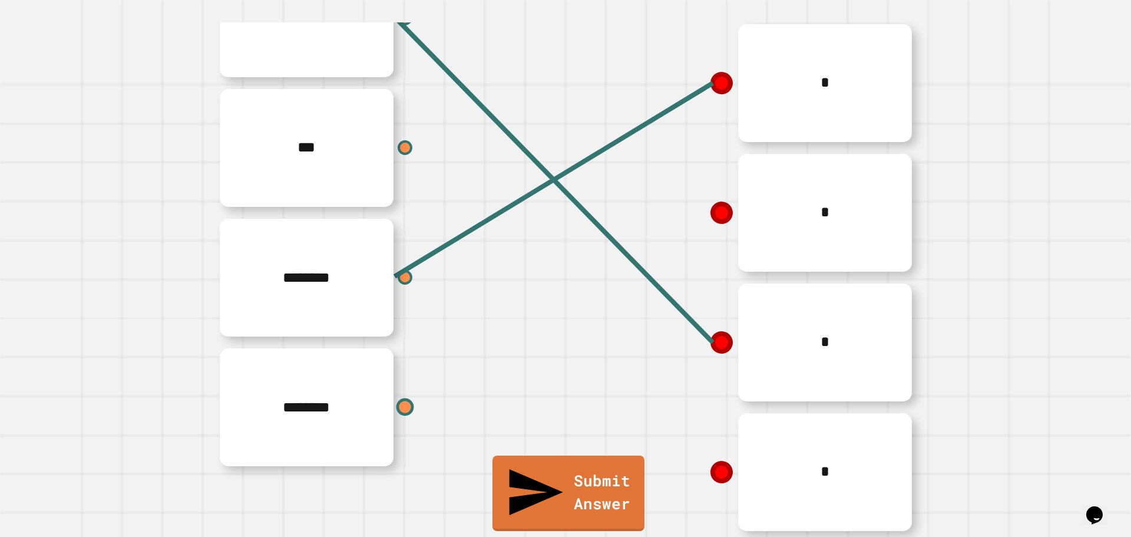
drag, startPoint x: 410, startPoint y: 390, endPoint x: 400, endPoint y: 393, distance: 10.3
click at [401, 392] on div "********" at bounding box center [388, 407] width 353 height 130
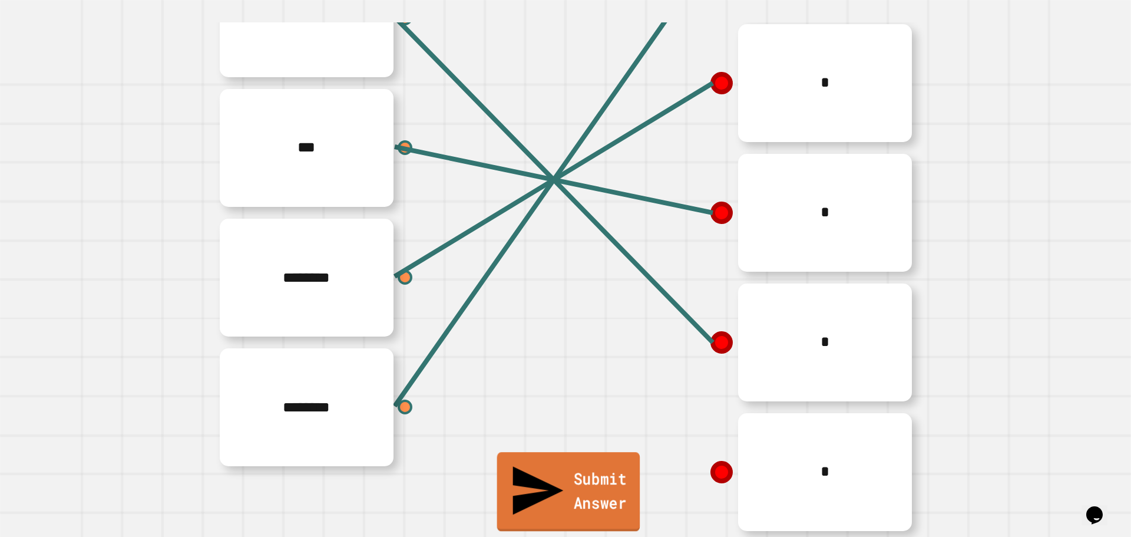
click at [553, 518] on link "Submit Answer" at bounding box center [568, 491] width 143 height 79
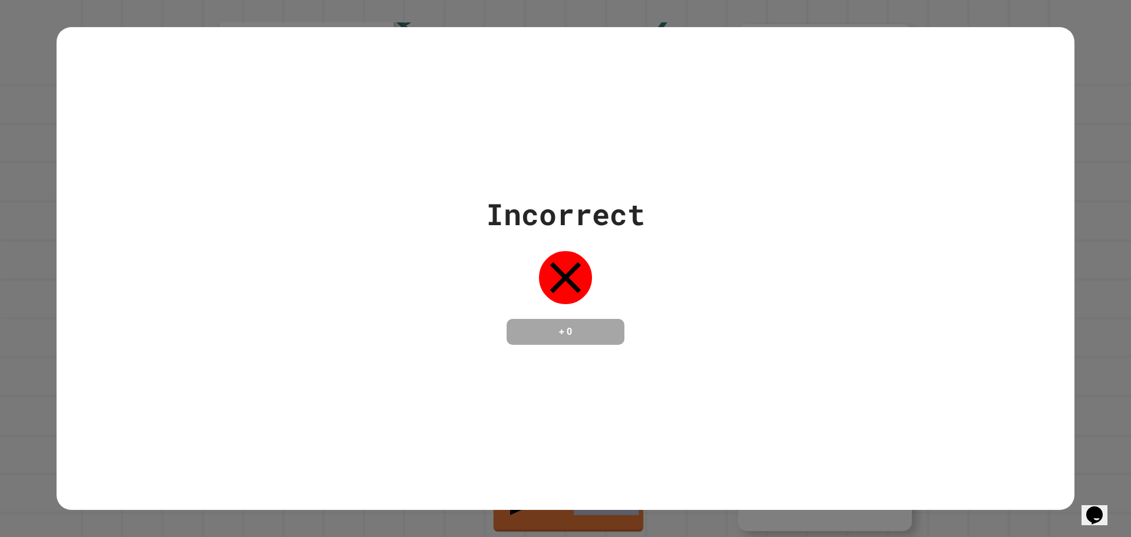
drag, startPoint x: 482, startPoint y: 204, endPoint x: 666, endPoint y: 508, distance: 355.3
click at [662, 514] on div "Incorrect + 0" at bounding box center [565, 268] width 1131 height 537
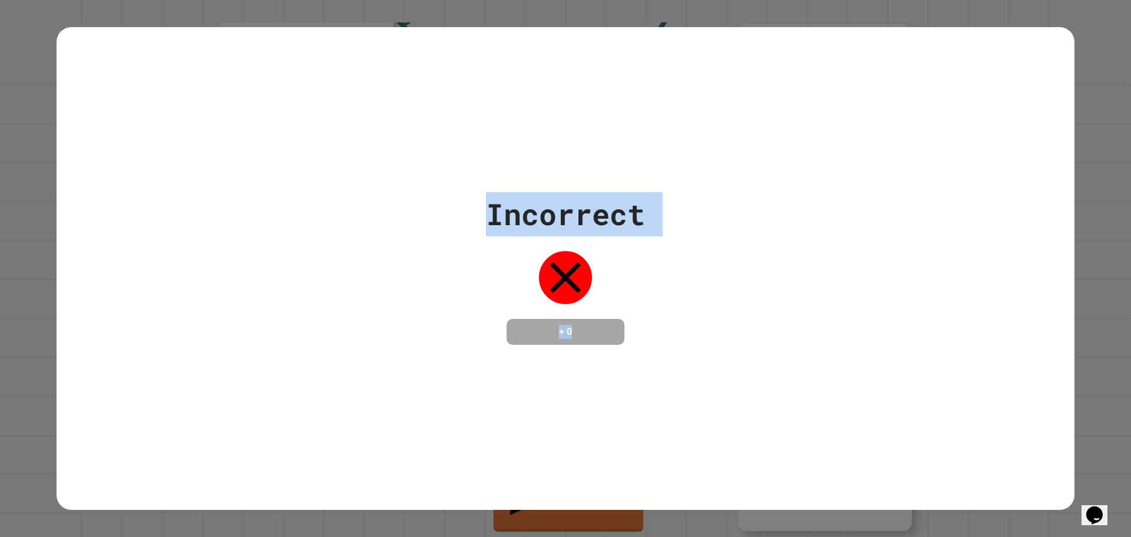
click at [673, 423] on div "Incorrect + 0" at bounding box center [566, 268] width 1018 height 483
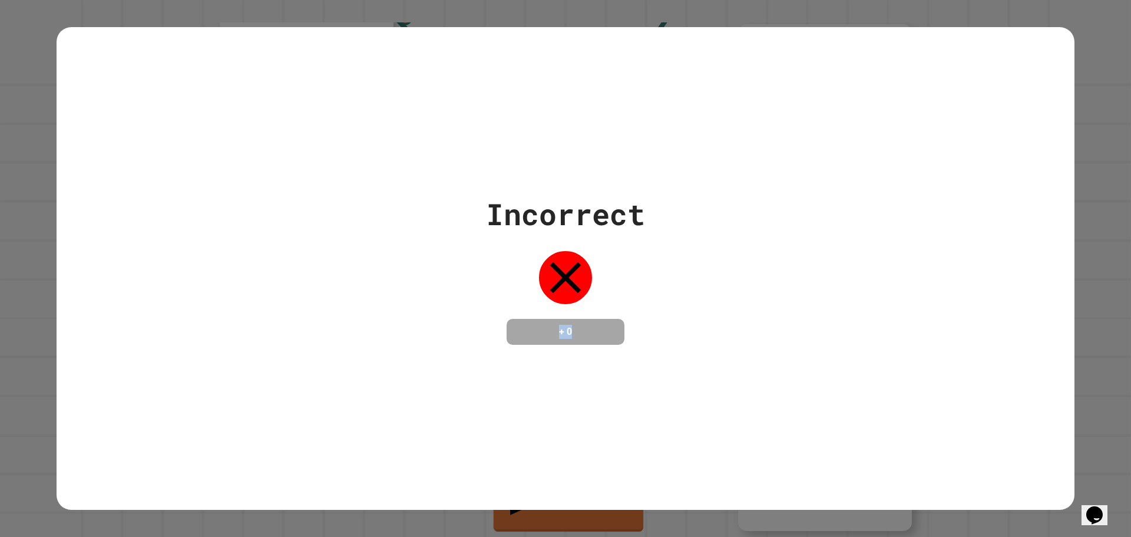
drag, startPoint x: 641, startPoint y: 514, endPoint x: 554, endPoint y: 486, distance: 91.5
click at [540, 502] on div "Incorrect + 0" at bounding box center [565, 268] width 1131 height 537
click at [479, 205] on div "Incorrect + 0" at bounding box center [566, 268] width 1018 height 153
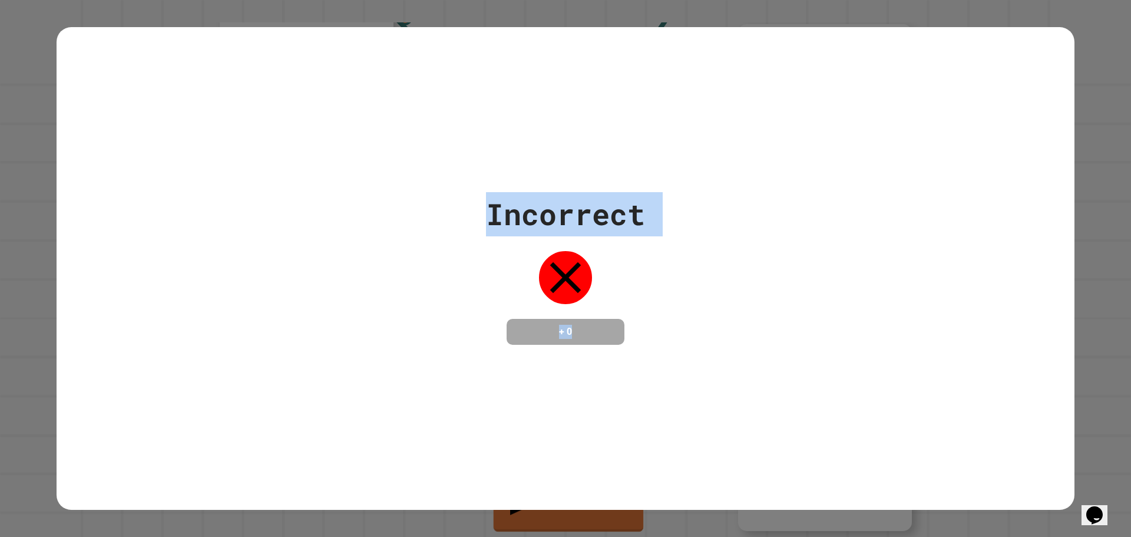
drag, startPoint x: 499, startPoint y: 210, endPoint x: 734, endPoint y: 429, distance: 320.9
click at [734, 429] on div "Incorrect + 0" at bounding box center [566, 268] width 1018 height 483
click at [761, 403] on div "Incorrect + 0" at bounding box center [566, 268] width 1018 height 483
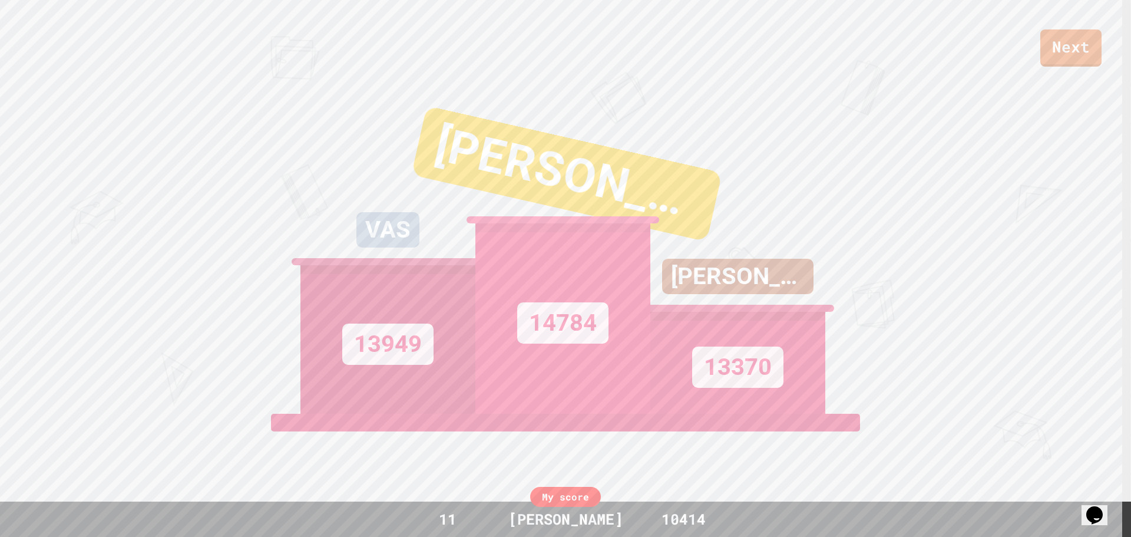
click at [510, 207] on div "[PERSON_NAME]" at bounding box center [566, 173] width 311 height 136
drag, startPoint x: 473, startPoint y: 224, endPoint x: 694, endPoint y: 223, distance: 220.9
click at [694, 223] on div "[PERSON_NAME]" at bounding box center [562, 191] width 365 height 187
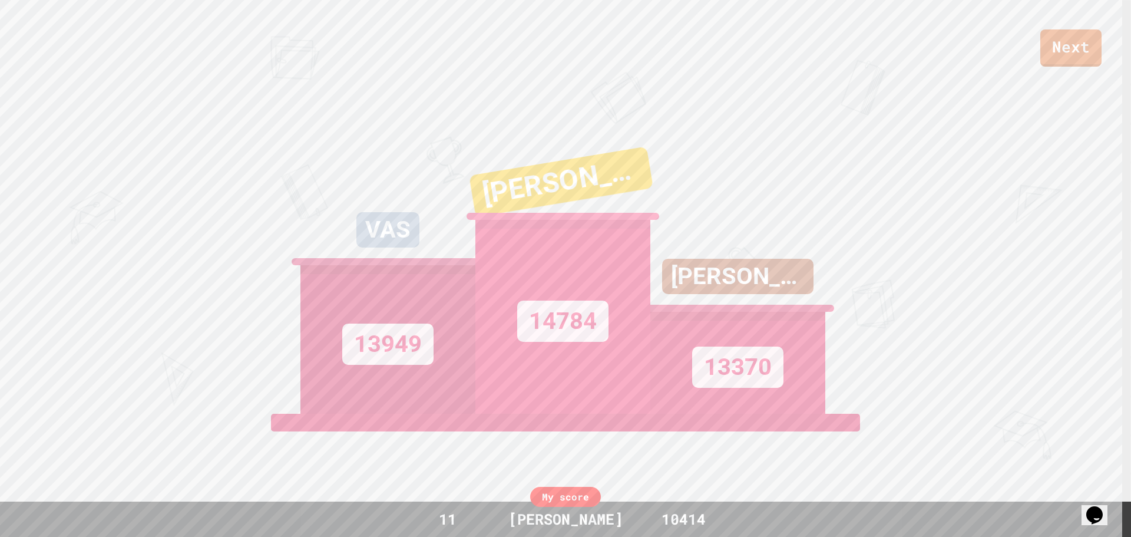
click at [635, 236] on div "14784" at bounding box center [562, 317] width 175 height 194
drag, startPoint x: 328, startPoint y: 249, endPoint x: 386, endPoint y: 255, distance: 58.1
click at [386, 255] on div "VAS" at bounding box center [387, 238] width 175 height 53
click at [425, 255] on div "VAS" at bounding box center [387, 238] width 175 height 53
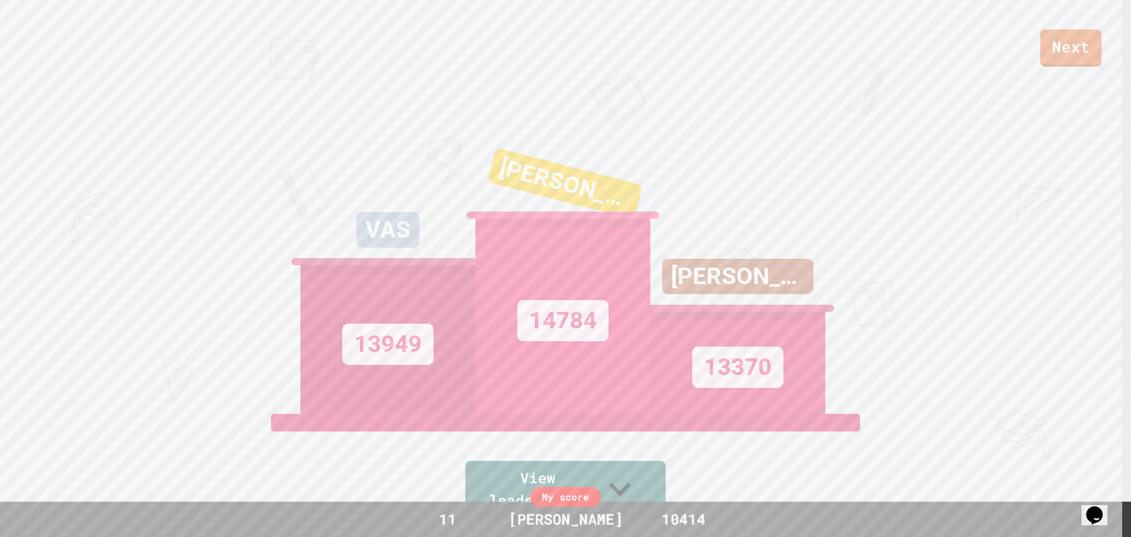
drag, startPoint x: 690, startPoint y: 297, endPoint x: 662, endPoint y: 274, distance: 36.4
click at [662, 274] on div "[PERSON_NAME]" at bounding box center [737, 285] width 175 height 53
click at [662, 274] on div "[PERSON_NAME] 13370" at bounding box center [737, 266] width 175 height 294
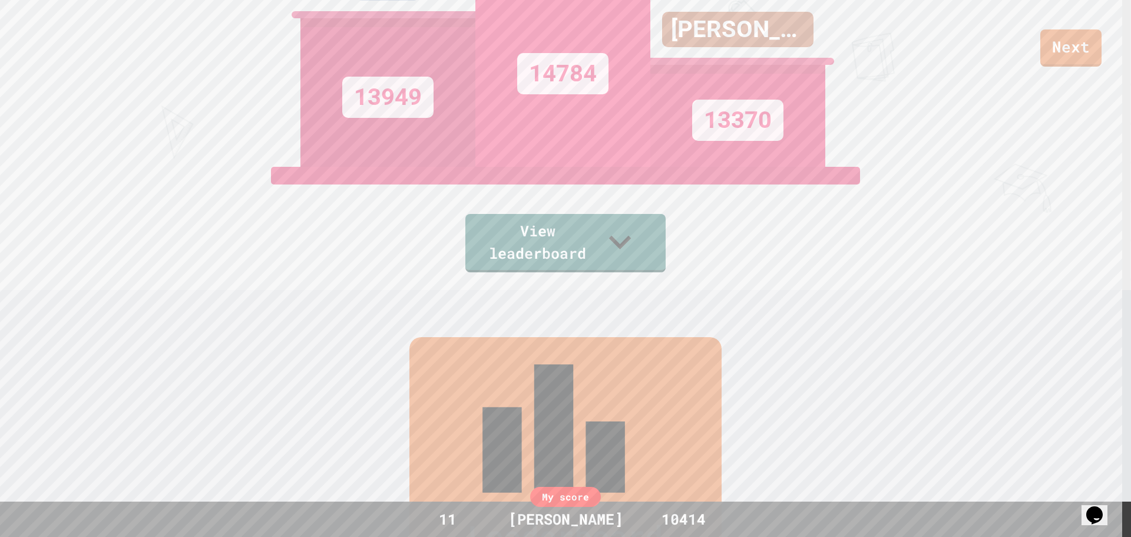
scroll to position [188, 0]
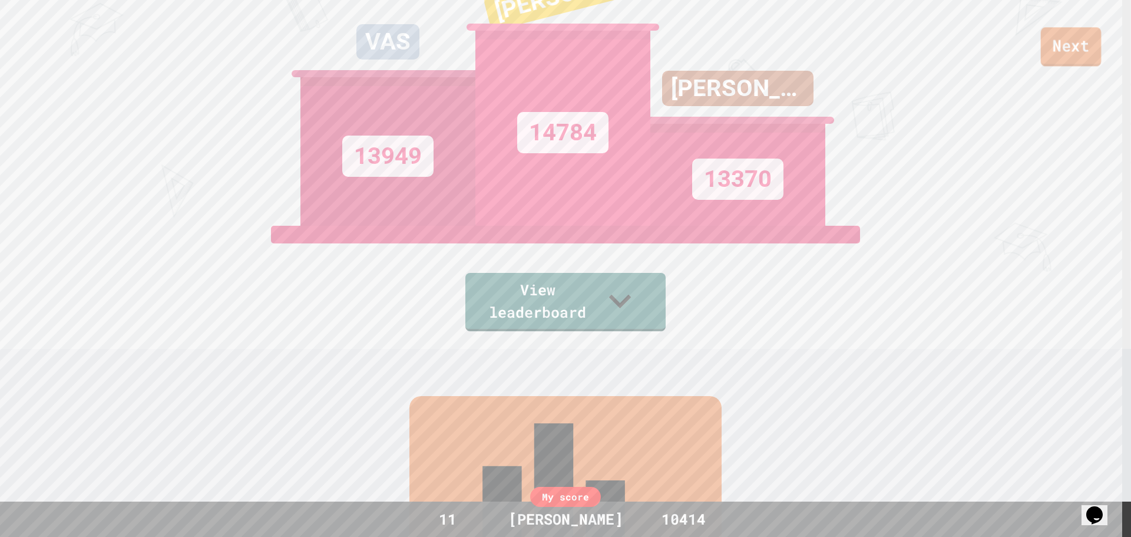
click at [1082, 55] on link "Next" at bounding box center [1071, 46] width 61 height 39
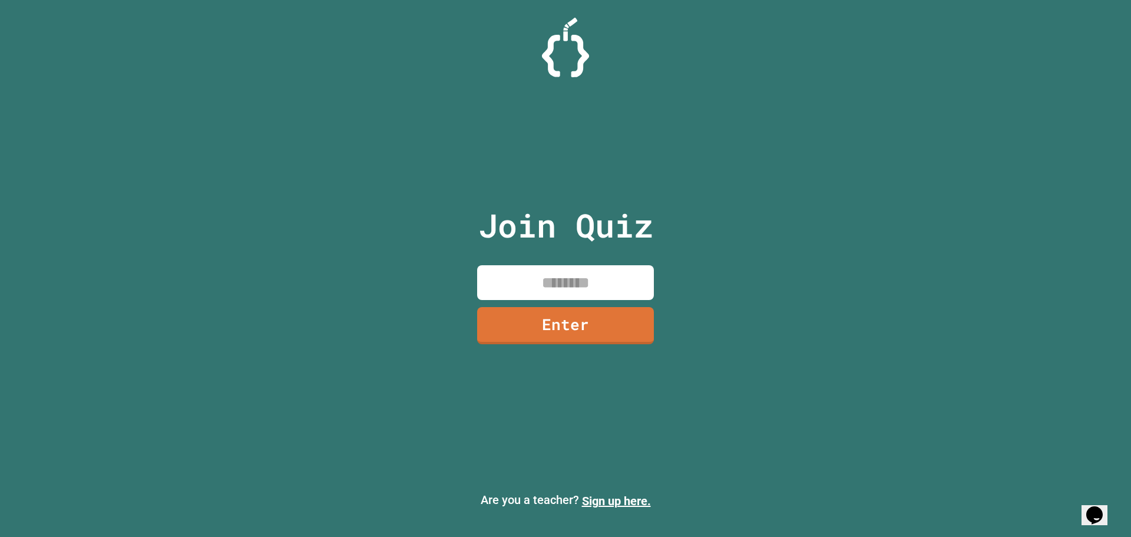
click at [249, 353] on div "Join Quiz Enter Are you a teacher? Sign up here." at bounding box center [565, 268] width 1131 height 537
